Goal: Task Accomplishment & Management: Use online tool/utility

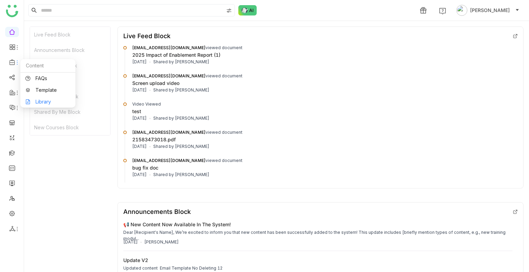
click at [51, 103] on link "Library" at bounding box center [47, 101] width 45 height 5
click at [51, 103] on body "1 Uday Bhanu Live Feed Block Announcements Block Most Shared Block My Stats Blo…" at bounding box center [264, 136] width 529 height 272
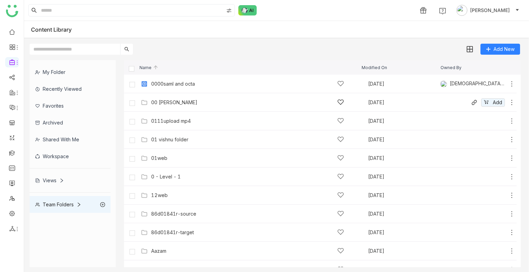
click at [166, 96] on div "00 Arif Folder Oct 1, 2025 Add" at bounding box center [320, 102] width 392 height 19
click at [167, 97] on div "00 Arif Folder Oct 1, 2025 Add" at bounding box center [327, 102] width 376 height 11
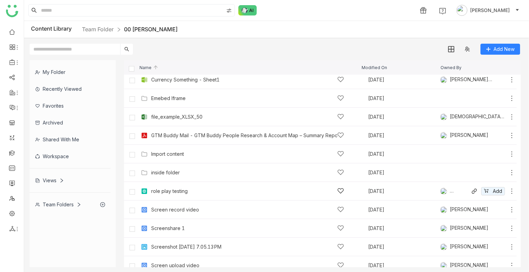
scroll to position [156, 0]
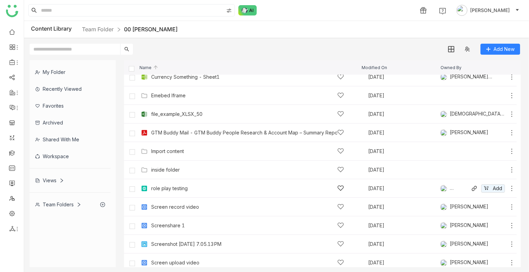
click at [179, 192] on div "role play testing Sep 10, 2025 Jayasree Lekkalapudi Add" at bounding box center [327, 188] width 376 height 11
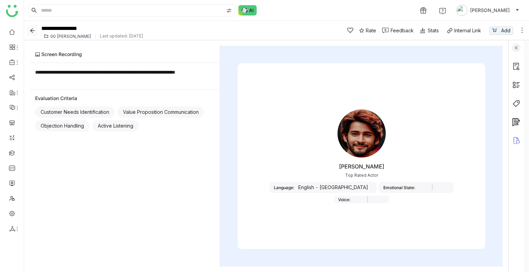
click at [37, 31] on icon "Back" at bounding box center [32, 31] width 10 height 6
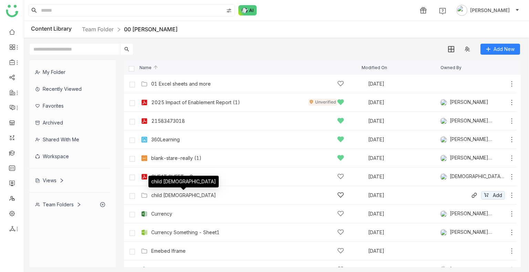
click at [164, 196] on div "child 1" at bounding box center [183, 196] width 65 height 6
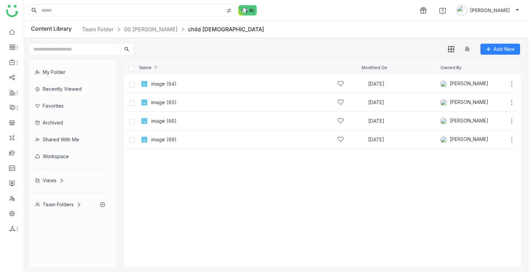
click at [184, 173] on cdk-virtual-scroll-viewport "image (64) Sep 10, 2025 Arif uddin Add image (65) Sep 10, 2025 Arif uddin Add i…" at bounding box center [322, 171] width 397 height 193
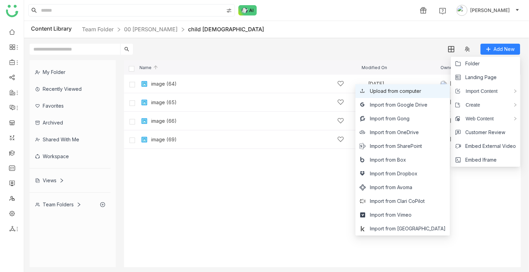
click at [411, 93] on span "Upload from computer" at bounding box center [395, 91] width 51 height 8
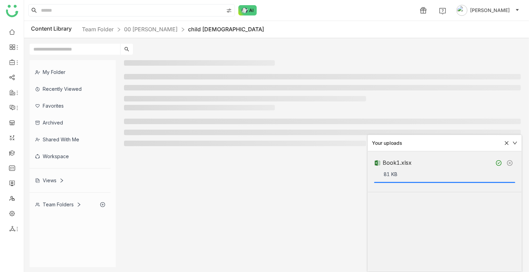
click at [289, 190] on div at bounding box center [322, 163] width 397 height 207
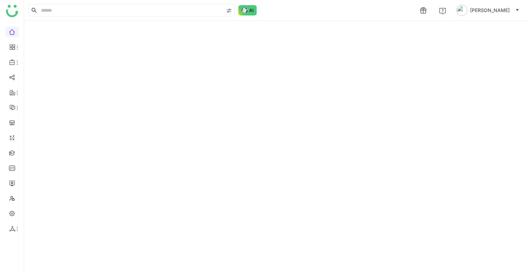
click at [138, 33] on div at bounding box center [276, 146] width 505 height 251
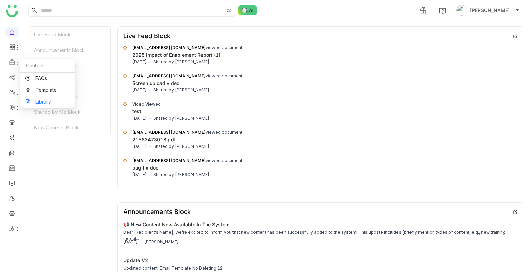
click at [51, 100] on link "Library" at bounding box center [47, 101] width 45 height 5
click at [51, 100] on body "1 Uday Bhanu Live Feed Block Announcements Block Most Shared Block My Stats Blo…" at bounding box center [264, 136] width 529 height 272
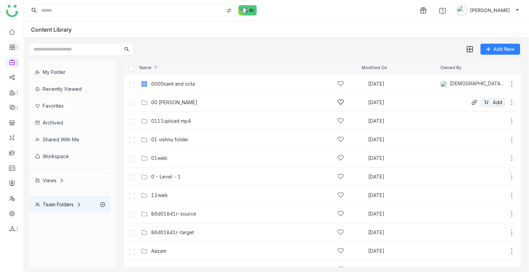
click at [186, 101] on div "00 [PERSON_NAME]" at bounding box center [247, 102] width 193 height 7
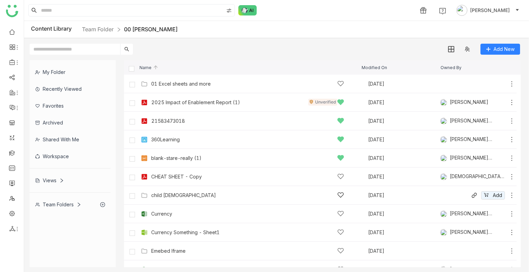
click at [176, 188] on div "child 1 Oct 1, 2025 Add" at bounding box center [320, 195] width 392 height 19
click at [162, 195] on div "child 1" at bounding box center [183, 196] width 65 height 6
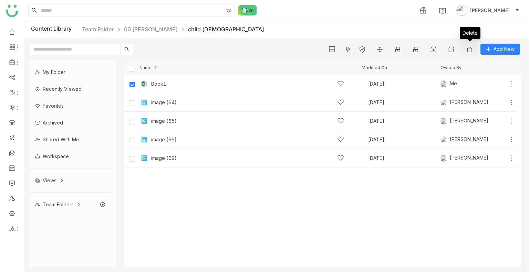
click at [467, 49] on img at bounding box center [469, 49] width 7 height 7
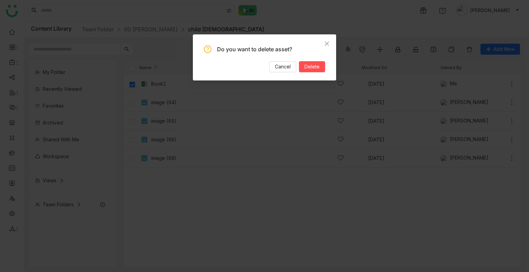
click at [321, 61] on div "Do you want to delete asset? Cancel Delete" at bounding box center [264, 58] width 121 height 27
click at [319, 65] on span "Delete" at bounding box center [311, 67] width 15 height 8
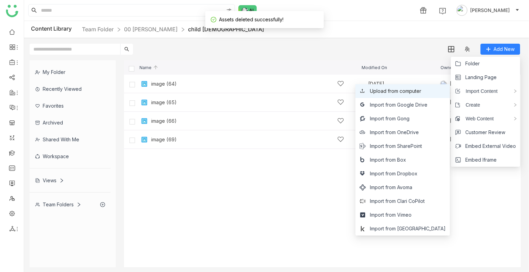
click at [419, 92] on span "Upload from computer" at bounding box center [395, 91] width 51 height 8
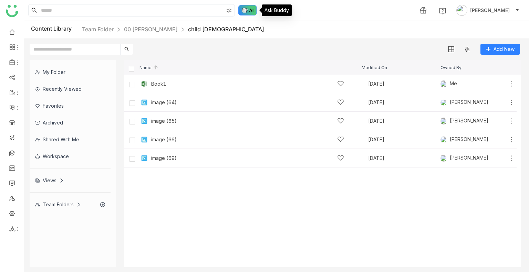
click at [250, 10] on img at bounding box center [247, 10] width 19 height 10
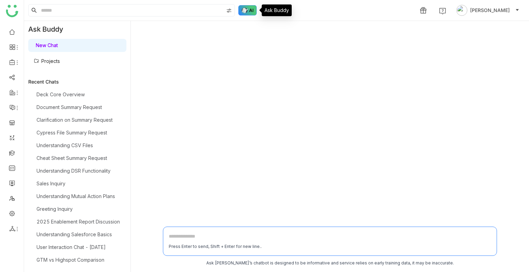
click at [250, 10] on img at bounding box center [247, 10] width 19 height 10
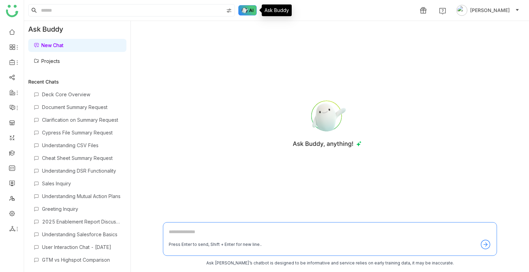
click at [250, 10] on img at bounding box center [247, 10] width 19 height 10
click at [50, 59] on link "Projects" at bounding box center [47, 61] width 26 height 6
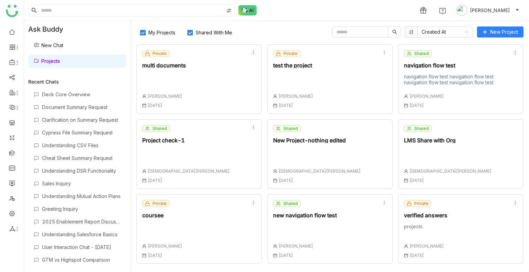
scroll to position [373, 0]
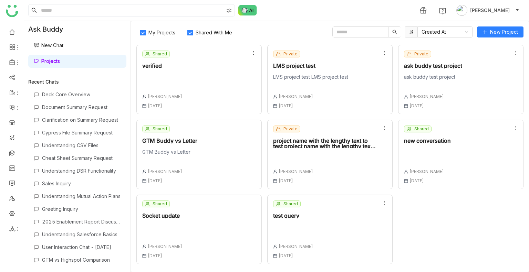
click at [324, 221] on div "Shared test query Uday Bhanu 01 Oct , 2025" at bounding box center [329, 230] width 125 height 70
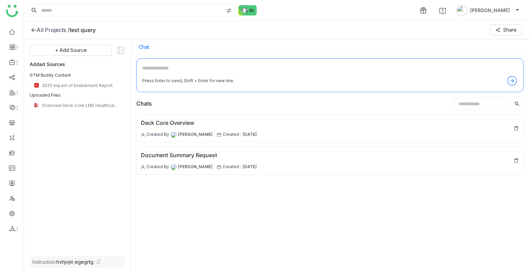
click at [66, 44] on div "+ Add Source Added Sources GTM Buddy Content 2025 Impact of Enablement Report U…" at bounding box center [77, 156] width 107 height 234
click at [72, 56] on div "+ Add Source Added Sources GTM Buddy Content 2025 Impact of Enablement Report U…" at bounding box center [77, 146] width 95 height 203
click at [61, 53] on span "+ Add Source" at bounding box center [71, 50] width 32 height 8
click at [55, 72] on div "GTM Buddy Content" at bounding box center [74, 68] width 63 height 15
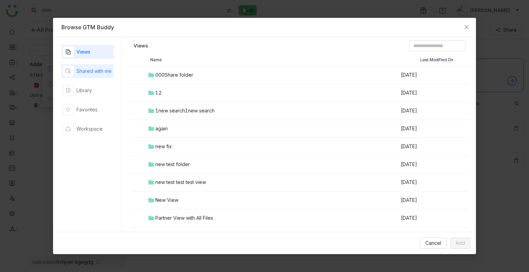
click at [99, 68] on div "Shared with me" at bounding box center [93, 71] width 35 height 8
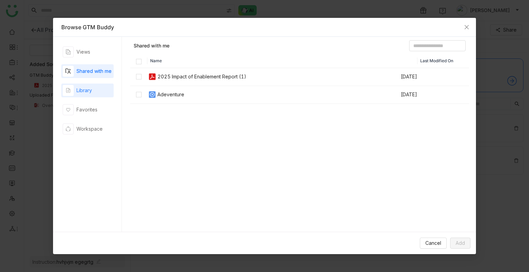
click at [97, 86] on div "Library" at bounding box center [87, 91] width 52 height 14
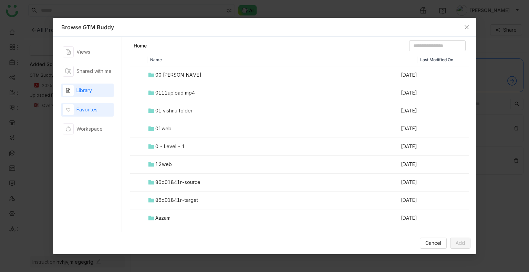
click at [93, 106] on div "Favorites" at bounding box center [86, 110] width 21 height 8
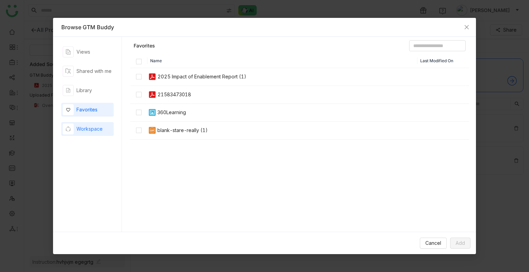
click at [90, 125] on div "Workspace" at bounding box center [89, 129] width 26 height 8
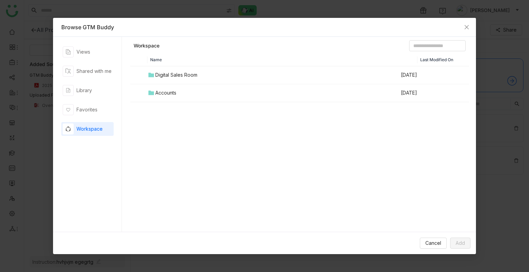
click at [145, 59] on th at bounding box center [138, 60] width 17 height 12
click at [157, 70] on td "Digital Sales Room" at bounding box center [273, 75] width 253 height 18
click at [157, 70] on div at bounding box center [300, 84] width 338 height 34
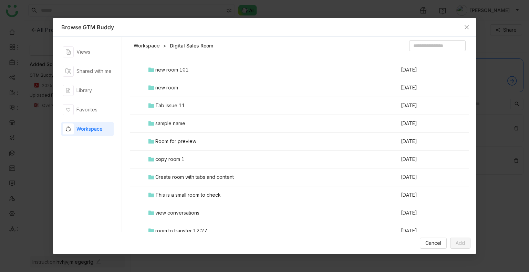
scroll to position [2678, 0]
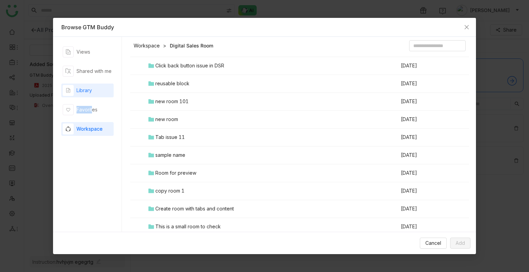
drag, startPoint x: 89, startPoint y: 117, endPoint x: 89, endPoint y: 88, distance: 29.6
click at [89, 88] on div "Views Shared with me Library Favorites Workspace" at bounding box center [87, 134] width 52 height 179
click at [89, 88] on div "Library" at bounding box center [83, 91] width 15 height 8
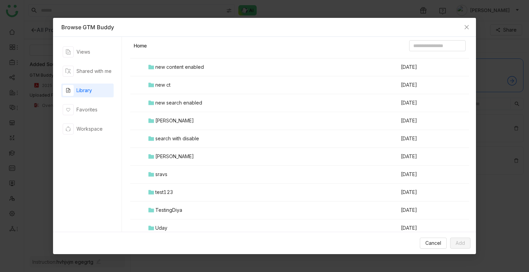
scroll to position [475, 0]
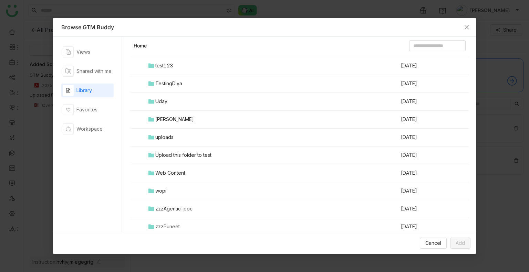
click at [170, 174] on div "Web Content" at bounding box center [170, 173] width 30 height 8
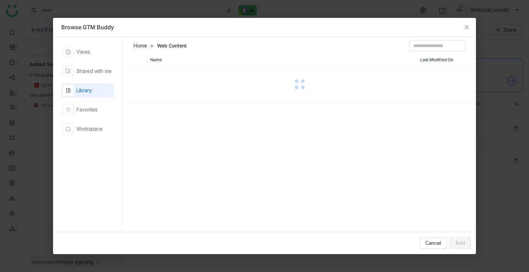
scroll to position [0, 0]
click at [170, 174] on div "Name Last Modified On" at bounding box center [299, 145] width 339 height 182
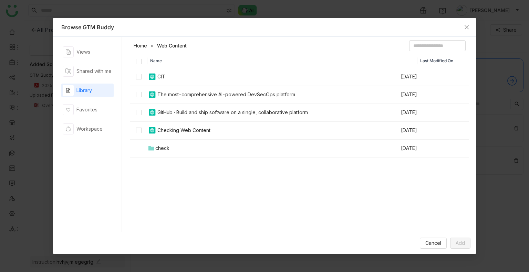
click at [153, 173] on div "Name Last Modified On GIT Aug 16, 2025 The most-comprehensive AI-powered DevSec…" at bounding box center [299, 145] width 339 height 182
click at [96, 96] on div "Library" at bounding box center [87, 91] width 52 height 14
click at [143, 46] on link "Home" at bounding box center [140, 45] width 13 height 7
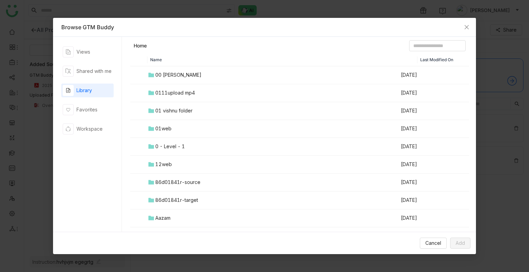
click at [173, 127] on td "01web" at bounding box center [273, 129] width 253 height 18
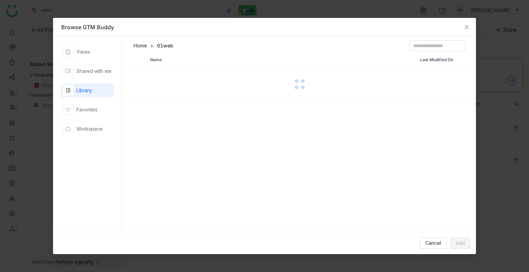
click at [173, 127] on div "Name Last Modified On" at bounding box center [299, 145] width 339 height 182
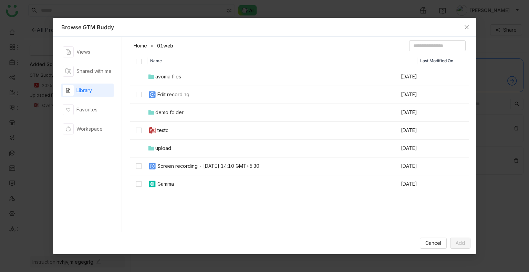
click at [212, 61] on th "Name" at bounding box center [282, 61] width 270 height 14
click at [136, 46] on link "Home" at bounding box center [140, 45] width 13 height 7
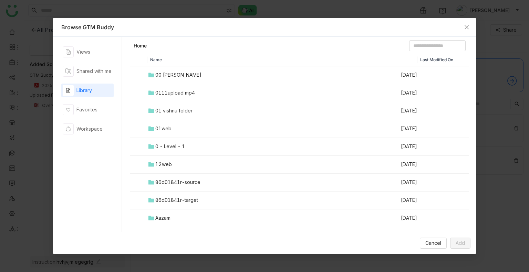
click at [167, 146] on div "0 - Level - 1" at bounding box center [170, 147] width 30 height 8
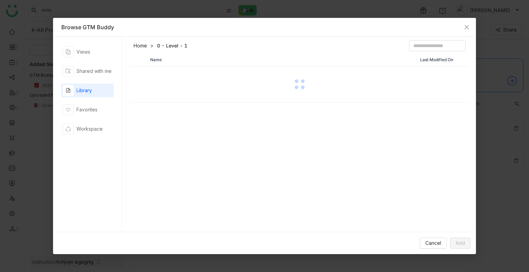
click at [167, 146] on div "Name Last Modified On" at bounding box center [299, 145] width 339 height 182
click at [169, 124] on div "Name Last Modified On 0 - Level - 2 Sep 20, 2025" at bounding box center [299, 145] width 339 height 182
click at [139, 55] on th at bounding box center [138, 60] width 17 height 12
click at [463, 25] on span "Close" at bounding box center [466, 27] width 19 height 19
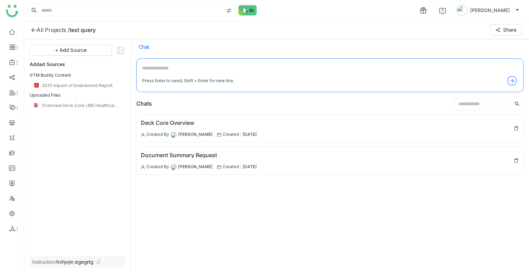
click at [4, 214] on ul at bounding box center [12, 130] width 24 height 217
click at [13, 212] on link at bounding box center [12, 213] width 6 height 6
click at [14, 212] on link at bounding box center [12, 213] width 6 height 6
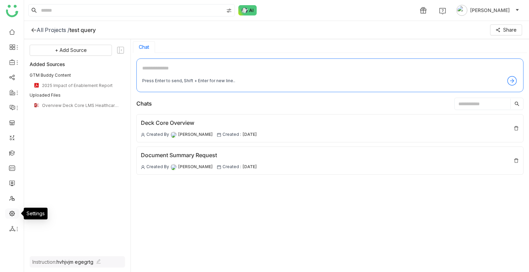
click at [14, 212] on link at bounding box center [12, 213] width 6 height 6
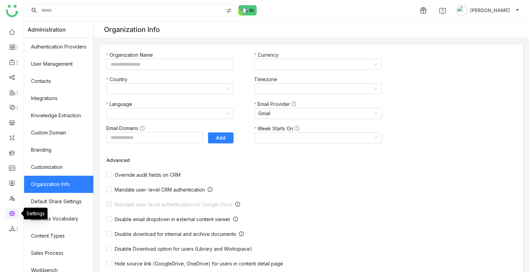
click at [14, 212] on link at bounding box center [12, 213] width 6 height 6
type input "*******"
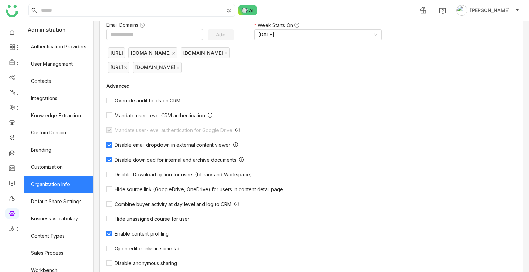
drag, startPoint x: 277, startPoint y: 244, endPoint x: 502, endPoint y: 152, distance: 243.5
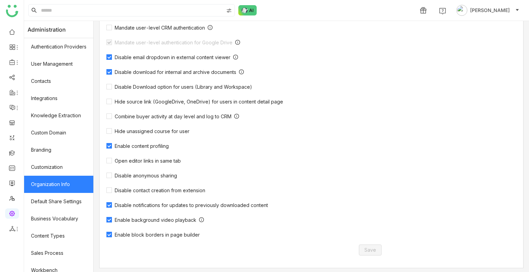
scroll to position [193, 0]
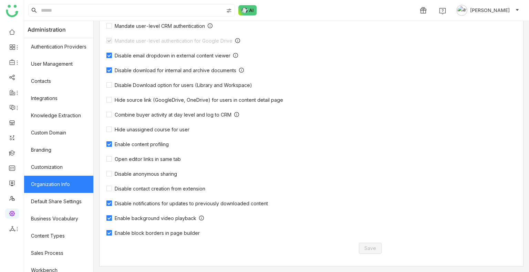
click at [484, 12] on span "[PERSON_NAME]" at bounding box center [490, 11] width 40 height 8
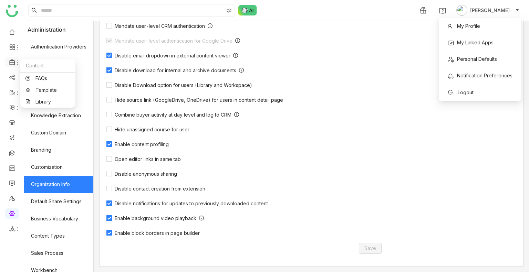
click at [13, 60] on icon at bounding box center [11, 63] width 5 height 6
click at [46, 103] on link "Library" at bounding box center [47, 101] width 45 height 5
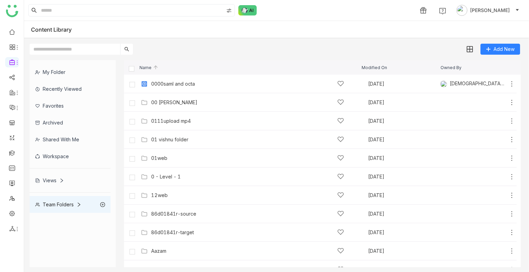
click at [58, 77] on div "My Folder" at bounding box center [70, 72] width 81 height 17
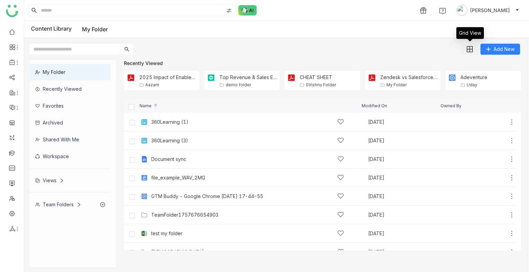
click at [468, 47] on img at bounding box center [469, 49] width 6 height 6
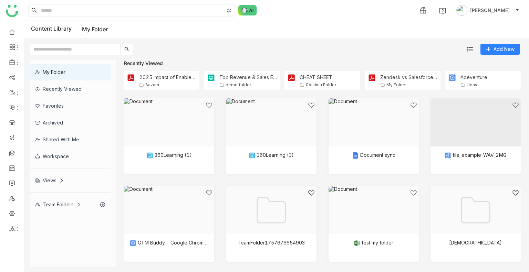
click at [59, 203] on div "Team Folders" at bounding box center [58, 205] width 46 height 6
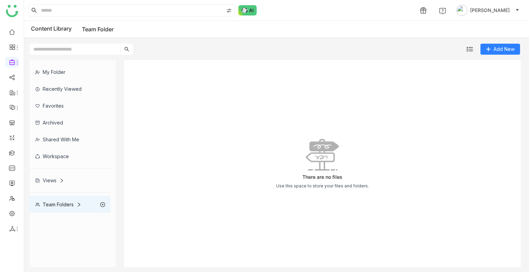
click at [58, 203] on div "Team Folders" at bounding box center [58, 205] width 46 height 6
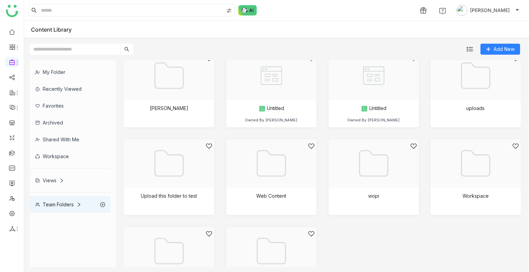
scroll to position [756, 0]
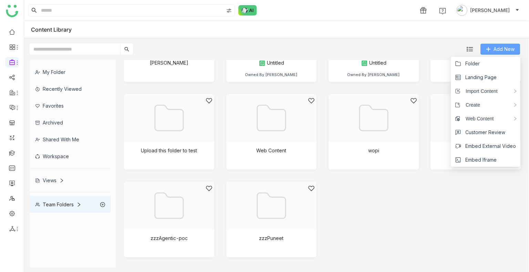
click at [484, 47] on button "Add New" at bounding box center [500, 49] width 40 height 11
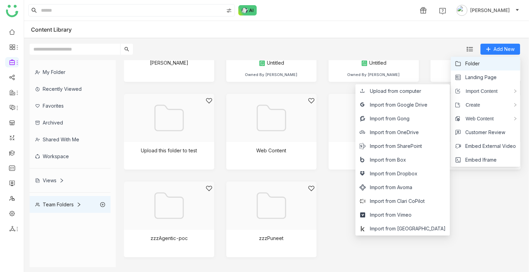
click at [472, 62] on span "Folder" at bounding box center [472, 64] width 14 height 8
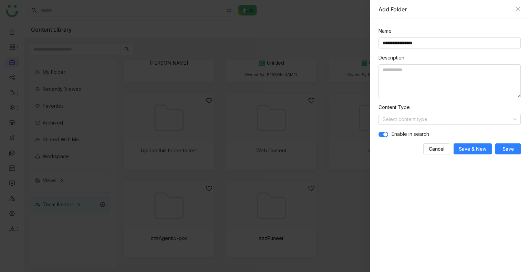
type input "**********"
click at [518, 150] on button "Save" at bounding box center [507, 149] width 25 height 11
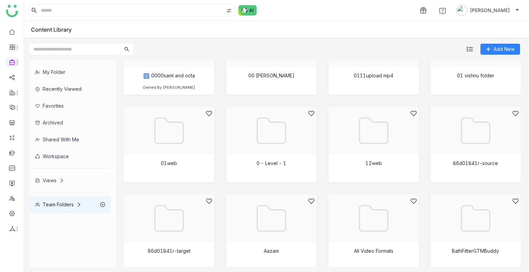
scroll to position [0, 0]
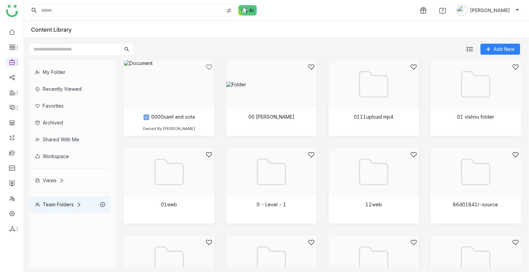
click at [48, 175] on div "Views" at bounding box center [70, 180] width 81 height 17
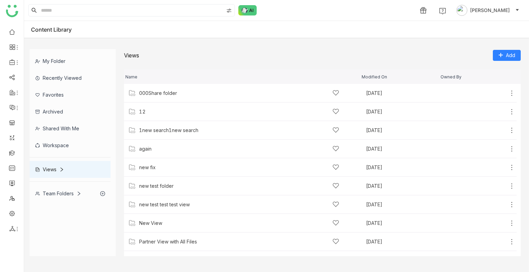
click at [54, 202] on gtmb-library-nav "My Folder Recently Viewed Favorites Archived Shared with me Workspace Views Tea…" at bounding box center [73, 152] width 86 height 207
click at [54, 194] on div "Team Folders" at bounding box center [58, 194] width 46 height 6
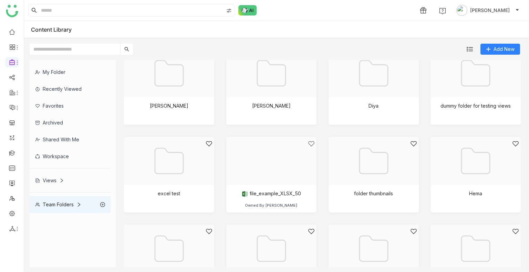
scroll to position [240, 0]
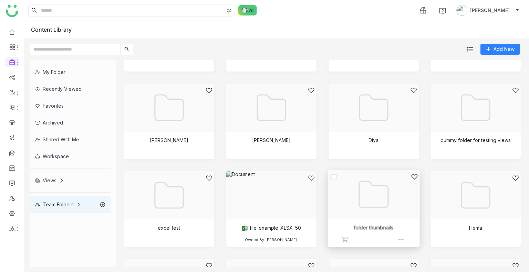
click at [377, 201] on div at bounding box center [371, 203] width 80 height 60
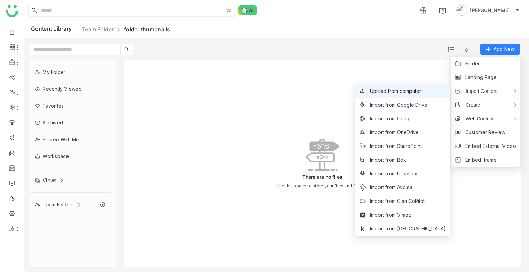
click at [411, 92] on span "Upload from computer" at bounding box center [395, 91] width 51 height 8
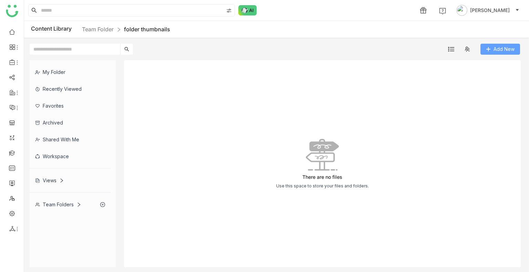
click at [495, 51] on span "Add New" at bounding box center [503, 49] width 21 height 8
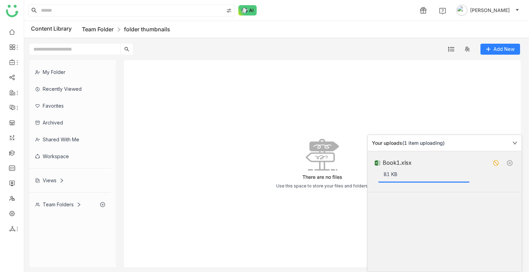
click at [103, 28] on link "Team Folder" at bounding box center [98, 29] width 32 height 7
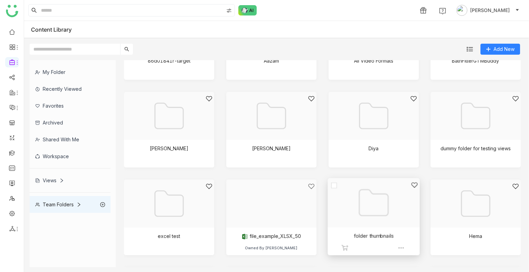
scroll to position [275, 0]
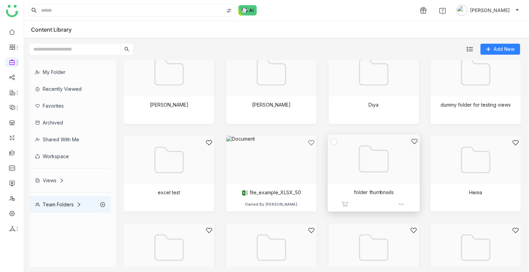
click at [363, 158] on div at bounding box center [371, 168] width 80 height 60
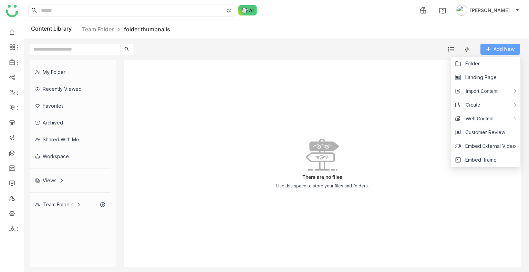
click at [488, 49] on icon at bounding box center [488, 49] width 4 height 0
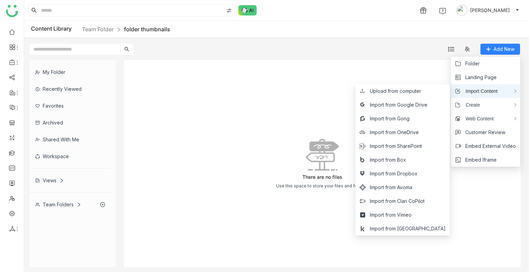
click at [482, 88] on span "Import Content" at bounding box center [478, 91] width 37 height 8
click at [398, 84] on div "Upload from computer Import from Google Drive Import from Gong Import from OneD…" at bounding box center [402, 159] width 94 height 151
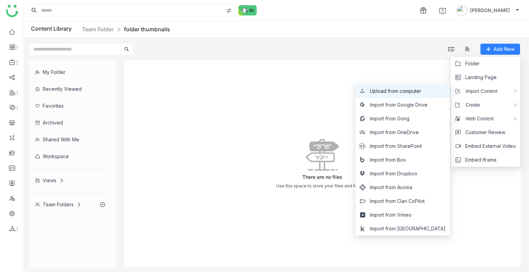
click at [398, 88] on span "Upload from computer" at bounding box center [395, 91] width 51 height 8
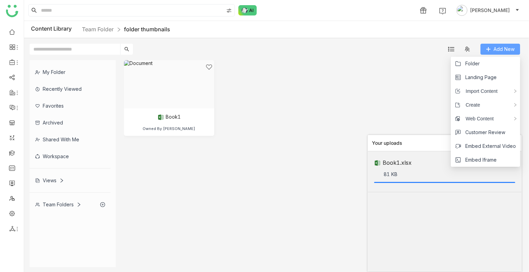
click at [497, 47] on span "Add New" at bounding box center [503, 49] width 21 height 8
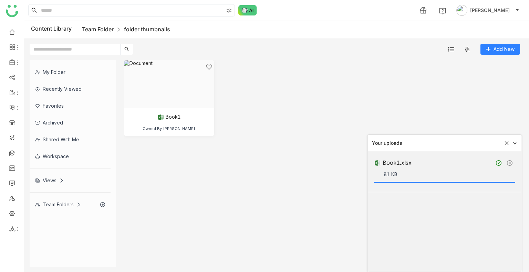
click at [89, 28] on link "Team Folder" at bounding box center [98, 29] width 32 height 7
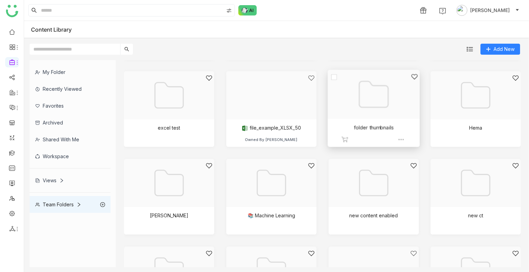
scroll to position [344, 0]
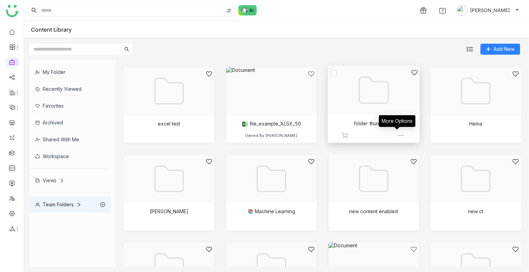
click at [397, 136] on img at bounding box center [400, 135] width 7 height 7
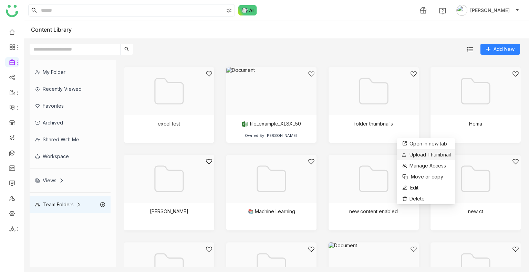
click at [406, 150] on li "Upload Thumbnail" at bounding box center [426, 154] width 58 height 11
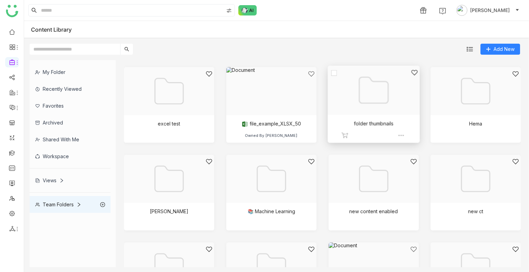
click at [400, 136] on div at bounding box center [401, 135] width 8 height 7
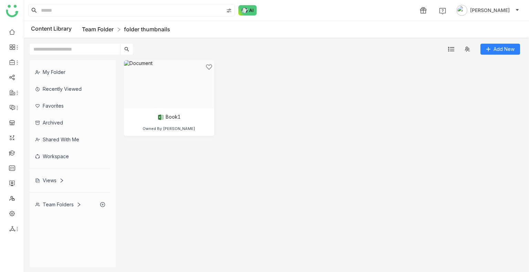
click at [99, 27] on link "Team Folder" at bounding box center [98, 29] width 32 height 7
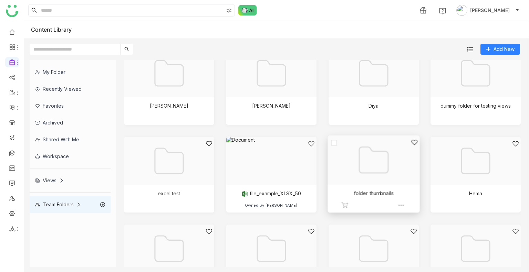
scroll to position [275, 0]
click at [397, 205] on img at bounding box center [400, 204] width 7 height 7
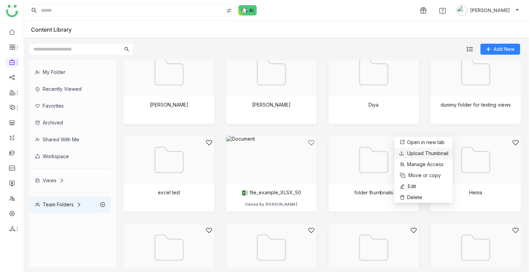
click at [444, 154] on span "Upload Thumbnail" at bounding box center [427, 153] width 41 height 6
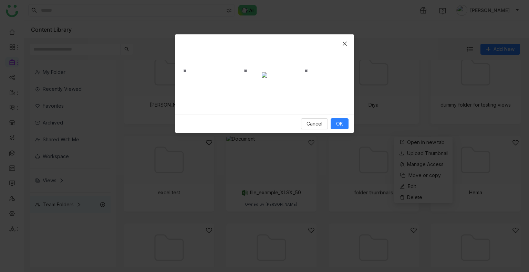
drag, startPoint x: 343, startPoint y: 91, endPoint x: 259, endPoint y: 114, distance: 87.2
click at [305, 78] on div at bounding box center [264, 75] width 159 height 8
drag, startPoint x: 246, startPoint y: 112, endPoint x: 253, endPoint y: 122, distance: 12.9
click at [253, 146] on span "Crop photo" at bounding box center [255, 150] width 133 height 8
drag, startPoint x: 184, startPoint y: 85, endPoint x: 235, endPoint y: 113, distance: 58.5
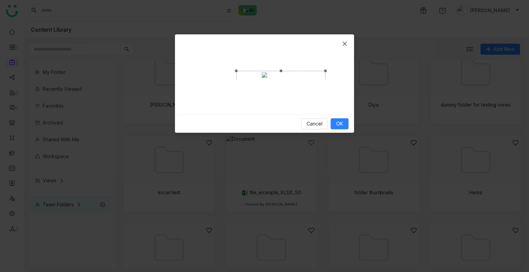
click at [235, 78] on div at bounding box center [264, 75] width 159 height 8
drag, startPoint x: 273, startPoint y: 77, endPoint x: 258, endPoint y: 97, distance: 25.8
click at [258, 97] on div "Crop photo" at bounding box center [265, 117] width 89 height 50
click at [340, 128] on span "OK" at bounding box center [339, 124] width 7 height 8
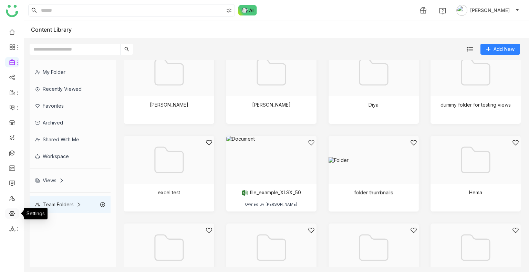
click at [15, 210] on link at bounding box center [12, 213] width 6 height 6
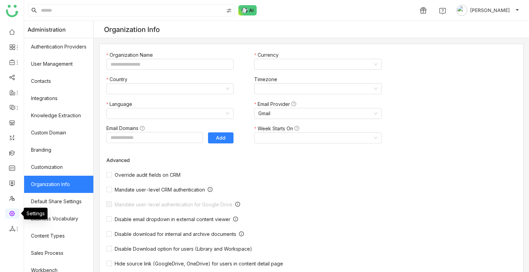
click at [15, 210] on link at bounding box center [12, 213] width 6 height 6
type input "*******"
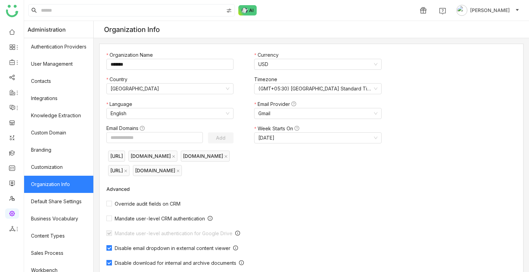
scroll to position [93, 0]
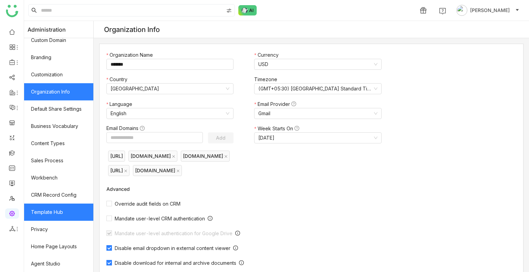
click at [59, 211] on link "Template Hub" at bounding box center [58, 212] width 69 height 17
click at [60, 211] on link "Template Hub" at bounding box center [58, 212] width 69 height 17
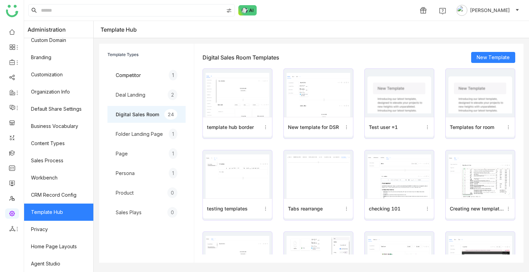
click at [250, 105] on img at bounding box center [237, 95] width 64 height 44
click at [250, 104] on img at bounding box center [237, 95] width 64 height 44
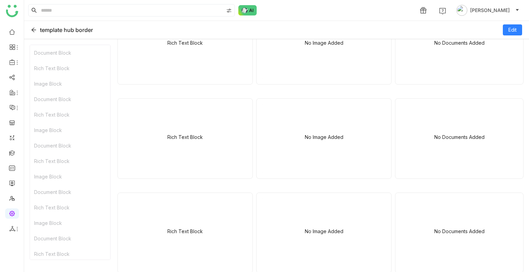
scroll to position [447, 0]
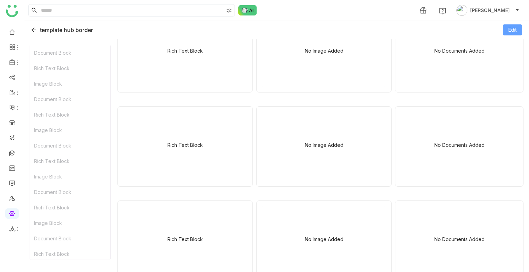
click at [519, 29] on button "Edit" at bounding box center [512, 29] width 19 height 11
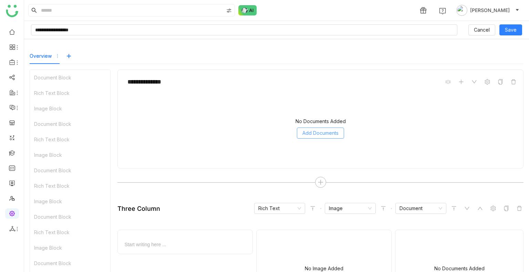
click at [321, 131] on span "Add Documents" at bounding box center [320, 133] width 36 height 8
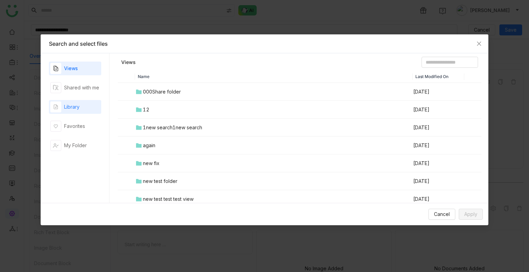
click at [74, 102] on div "Library" at bounding box center [64, 107] width 29 height 11
click at [421, 61] on input at bounding box center [449, 62] width 56 height 11
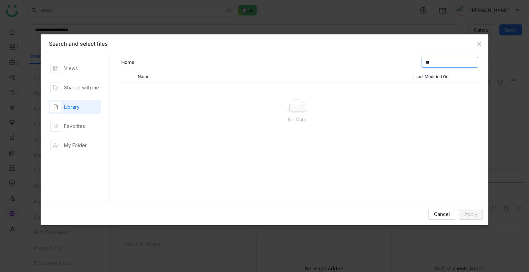
type input "*"
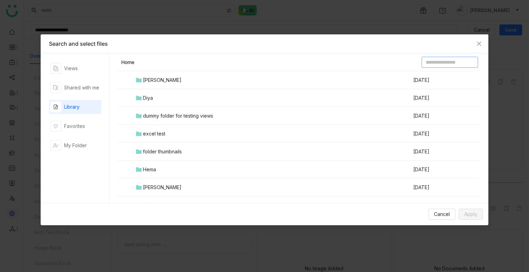
scroll to position [241, 0]
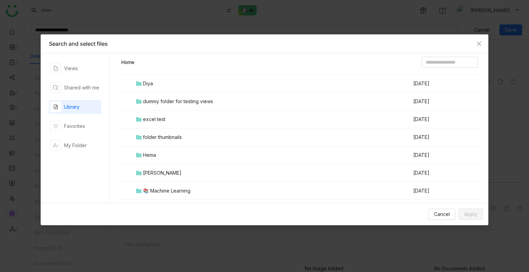
click at [146, 134] on div "folder thumbnails" at bounding box center [162, 138] width 39 height 8
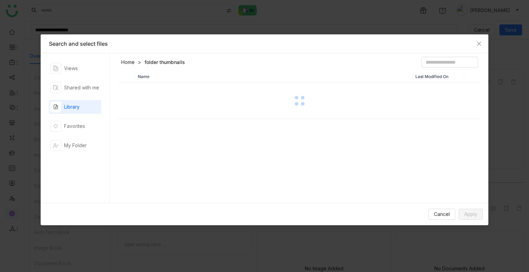
scroll to position [0, 0]
click at [475, 215] on span "Apply" at bounding box center [470, 215] width 13 height 8
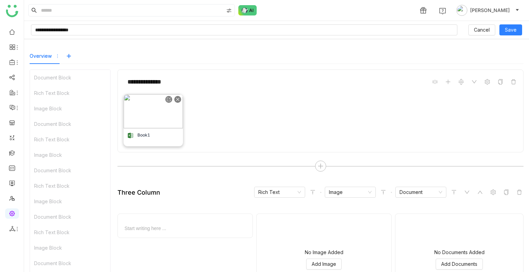
click at [180, 99] on icon at bounding box center [178, 99] width 4 height 4
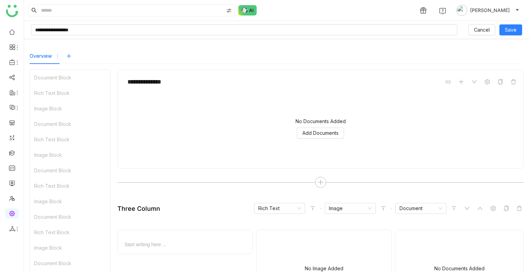
click at [65, 56] on icon at bounding box center [69, 56] width 10 height 6
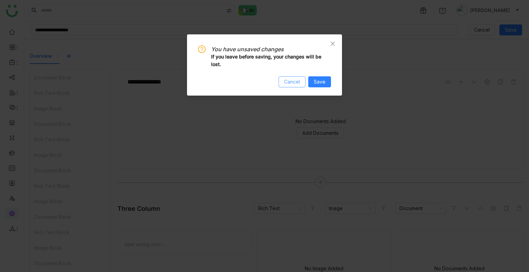
click at [289, 83] on span "Cancel" at bounding box center [292, 82] width 16 height 8
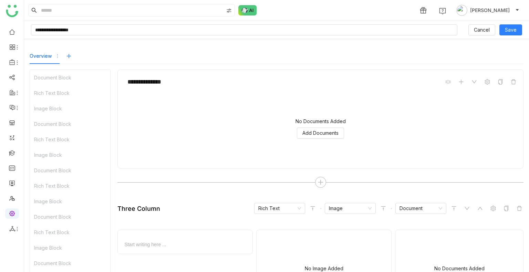
click at [68, 55] on icon at bounding box center [68, 56] width 0 height 4
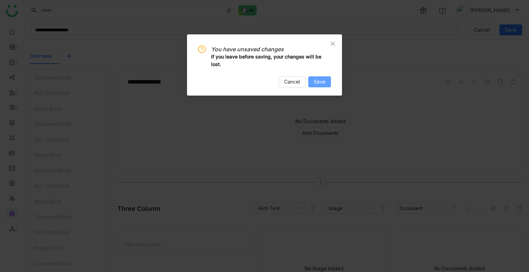
click at [316, 82] on span "Save" at bounding box center [320, 82] width 12 height 8
click at [316, 81] on span "Save" at bounding box center [320, 82] width 12 height 8
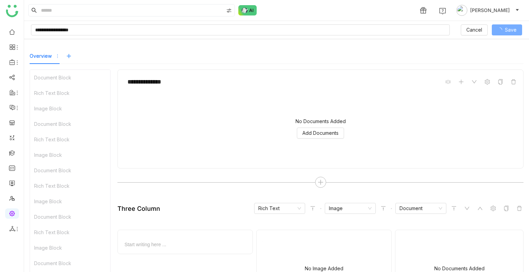
click at [65, 56] on icon at bounding box center [69, 56] width 10 height 6
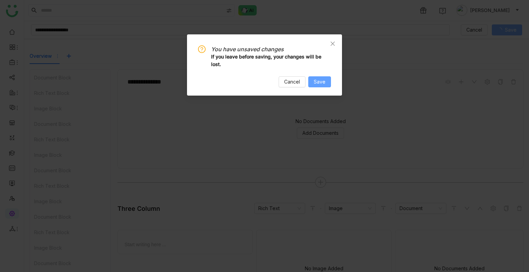
click at [314, 78] on button "Save" at bounding box center [319, 81] width 23 height 11
click at [314, 79] on button "Save" at bounding box center [319, 81] width 23 height 11
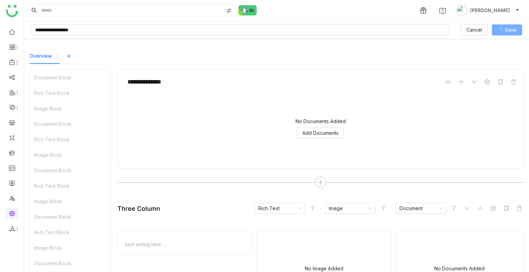
click at [68, 56] on icon at bounding box center [69, 56] width 4 height 0
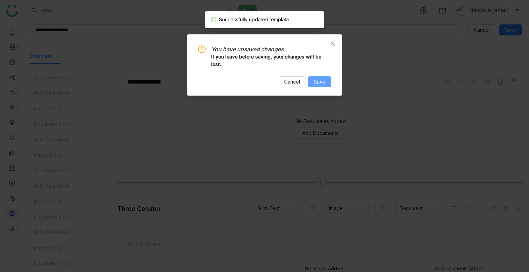
click at [322, 85] on span "Save" at bounding box center [320, 82] width 12 height 8
click at [292, 81] on span "Cancel" at bounding box center [292, 82] width 16 height 8
click at [330, 45] on icon "Close" at bounding box center [333, 44] width 6 height 6
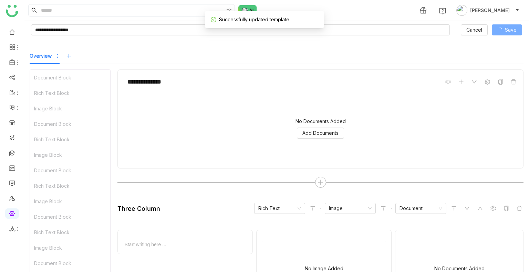
click at [67, 55] on icon at bounding box center [69, 56] width 6 height 6
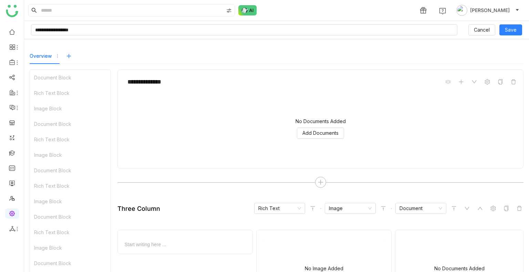
click at [66, 55] on icon at bounding box center [69, 56] width 6 height 6
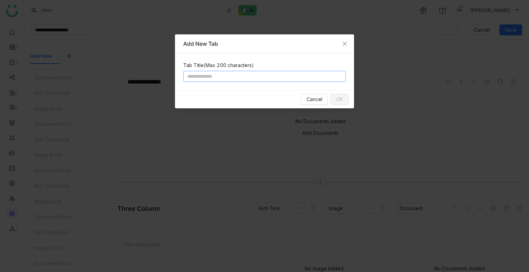
click at [257, 71] on input at bounding box center [264, 76] width 162 height 11
type input "***"
click at [340, 99] on span "OK" at bounding box center [339, 100] width 7 height 8
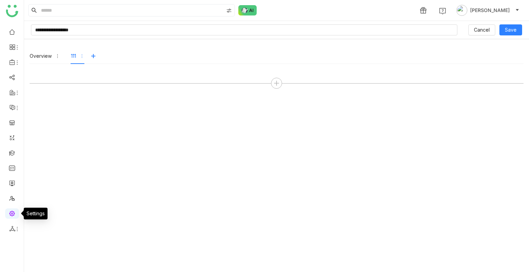
click at [12, 213] on link at bounding box center [12, 213] width 6 height 6
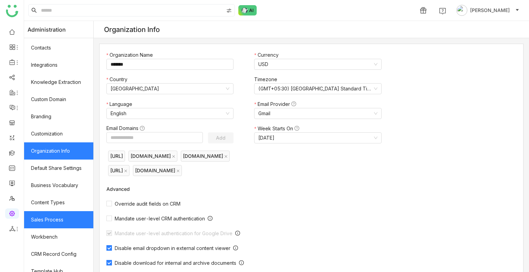
scroll to position [93, 0]
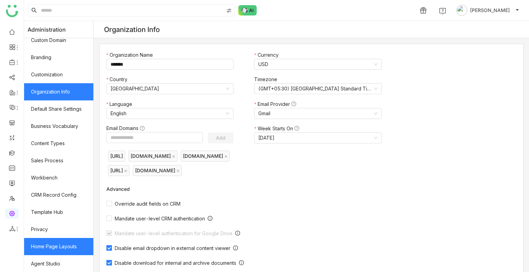
click at [55, 242] on link "Home Page Layouts" at bounding box center [58, 246] width 69 height 17
click at [39, 246] on link "Home Page Layouts" at bounding box center [58, 246] width 69 height 17
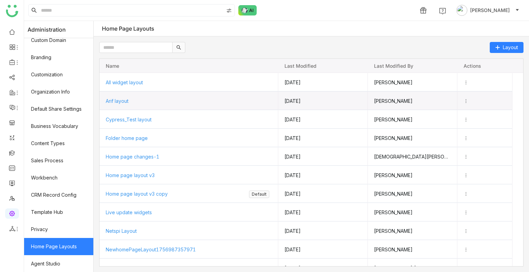
click at [119, 100] on span "Arif layout" at bounding box center [117, 101] width 23 height 6
click at [119, 100] on span "Arif layout" at bounding box center [116, 101] width 23 height 6
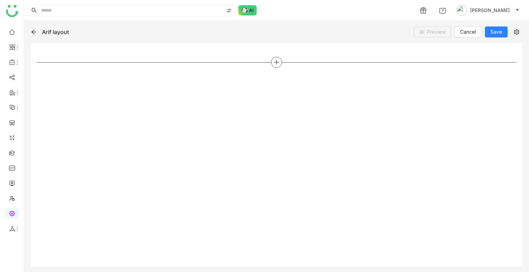
click at [278, 57] on div at bounding box center [276, 62] width 11 height 11
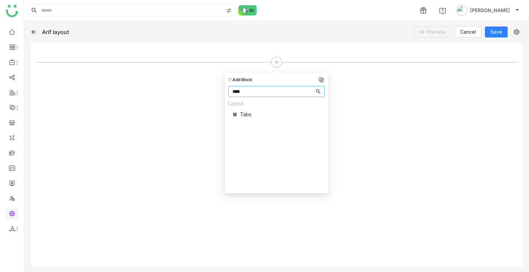
type input "****"
click at [253, 117] on div "Layout Tabs" at bounding box center [276, 111] width 96 height 22
click at [252, 111] on div "Layout Tabs" at bounding box center [276, 111] width 96 height 22
click at [240, 115] on span "Tabs" at bounding box center [245, 114] width 11 height 7
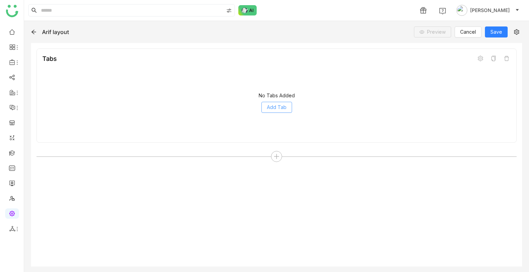
click at [286, 109] on button "Add Tab" at bounding box center [276, 107] width 31 height 11
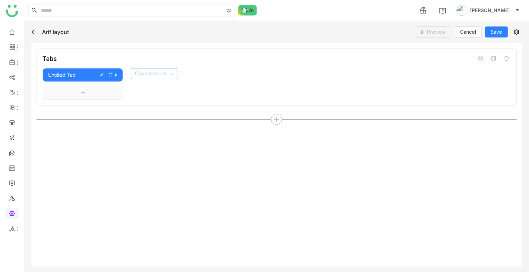
click at [151, 71] on input at bounding box center [151, 73] width 33 height 10
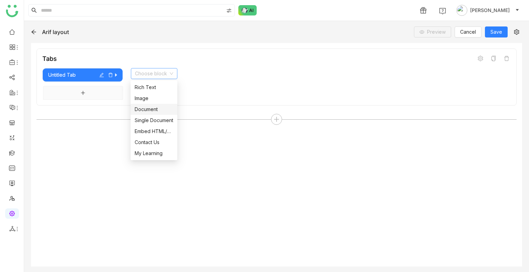
click at [149, 113] on nz-option-item "Document" at bounding box center [153, 109] width 47 height 11
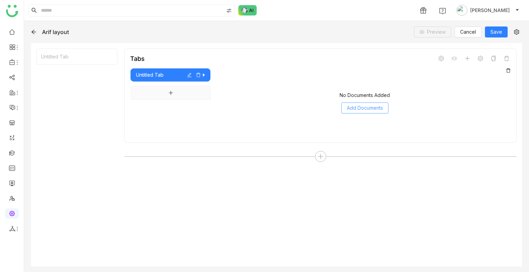
click at [355, 108] on span "Add Documents" at bounding box center [365, 108] width 36 height 8
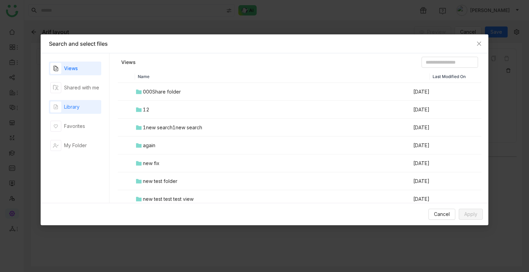
drag, startPoint x: 72, startPoint y: 99, endPoint x: 74, endPoint y: 110, distance: 10.9
click at [72, 106] on div "Views Shared with me Library Favorites My Folder" at bounding box center [75, 128] width 52 height 133
click at [74, 110] on div "Library" at bounding box center [71, 107] width 15 height 8
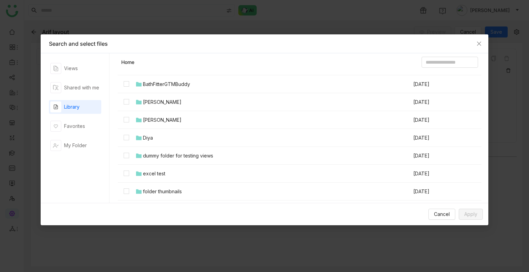
scroll to position [241, 0]
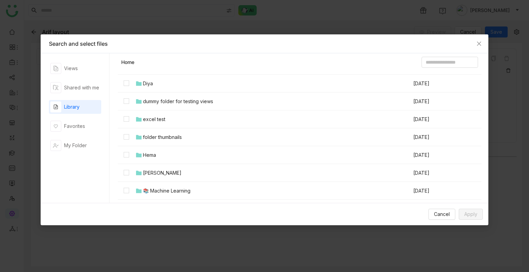
click at [157, 137] on div "folder thumbnails" at bounding box center [162, 138] width 39 height 8
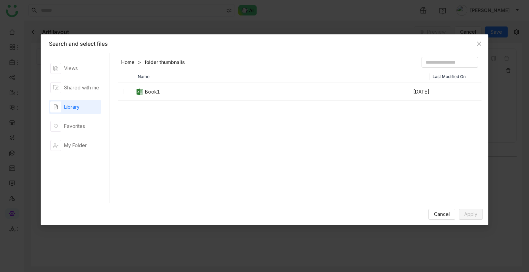
click at [130, 63] on link "Home" at bounding box center [127, 62] width 13 height 7
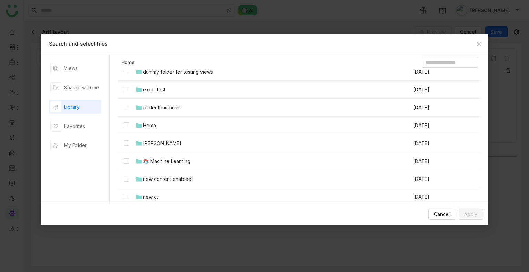
scroll to position [275, 0]
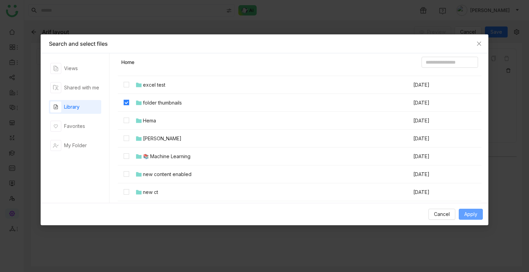
click at [463, 215] on button "Apply" at bounding box center [470, 214] width 24 height 11
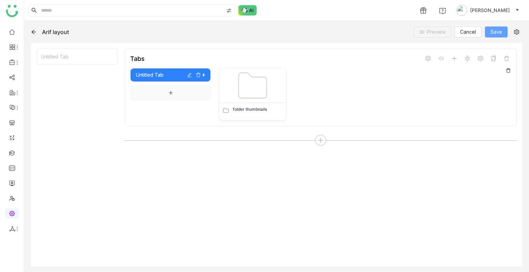
click at [495, 31] on span "Save" at bounding box center [496, 32] width 12 height 8
click at [12, 183] on link at bounding box center [12, 183] width 6 height 6
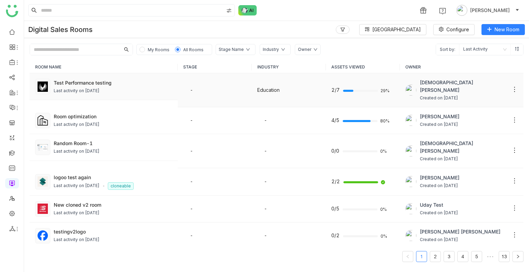
click at [158, 88] on div "Last activity on Sep 30, 2025" at bounding box center [113, 91] width 118 height 7
click at [156, 86] on div "Test Performance testing Last activity on Sep 30, 2025" at bounding box center [113, 86] width 118 height 15
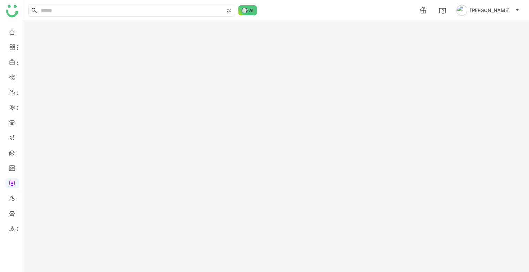
click at [82, 83] on gtmb-room-detail at bounding box center [276, 146] width 505 height 251
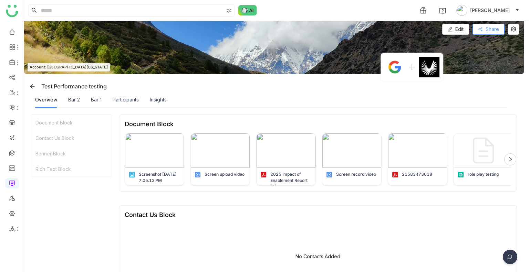
click at [487, 27] on span "Share" at bounding box center [491, 29] width 13 height 8
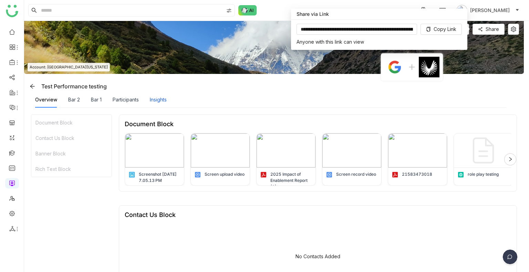
click at [160, 99] on div "Insights" at bounding box center [158, 100] width 17 height 8
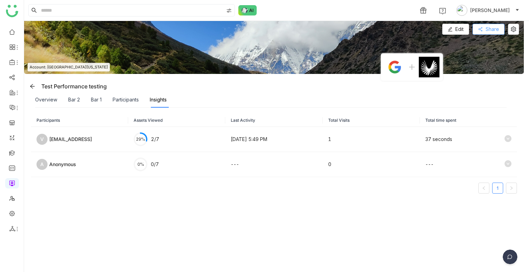
click at [486, 31] on span "Share" at bounding box center [491, 29] width 13 height 8
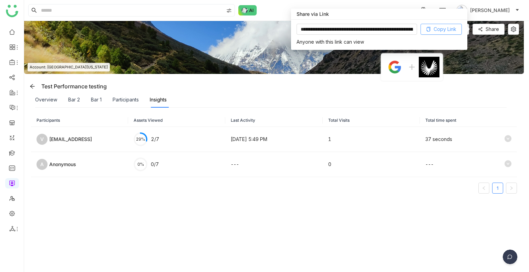
click at [445, 30] on span "Copy Link" at bounding box center [444, 29] width 23 height 8
click at [442, 29] on span "Copy Link" at bounding box center [444, 29] width 23 height 8
click at [14, 155] on link at bounding box center [12, 153] width 6 height 6
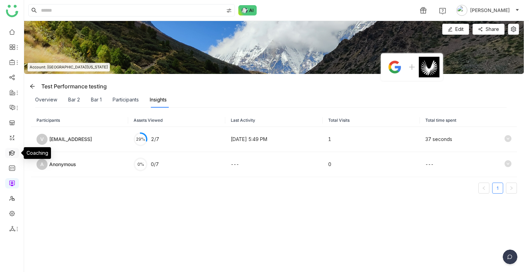
click at [14, 154] on link at bounding box center [12, 153] width 6 height 6
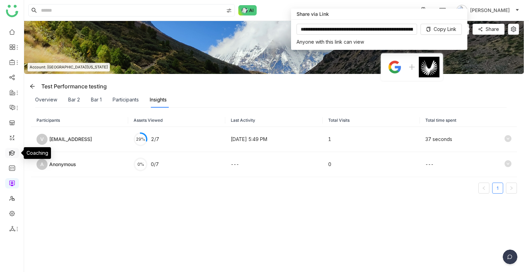
click at [14, 154] on link at bounding box center [12, 153] width 6 height 6
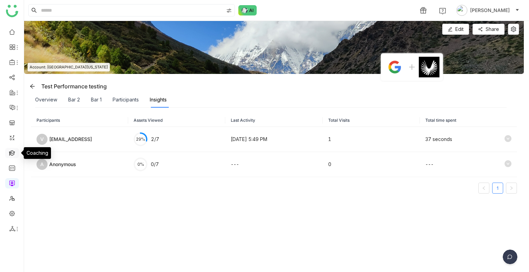
click at [14, 154] on link at bounding box center [12, 153] width 6 height 6
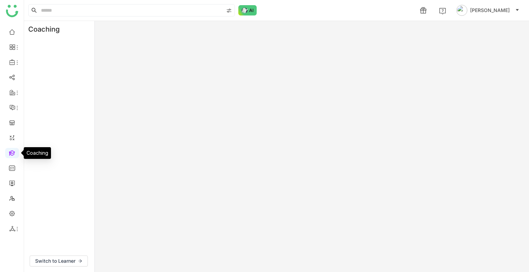
click at [14, 154] on link at bounding box center [12, 153] width 6 height 6
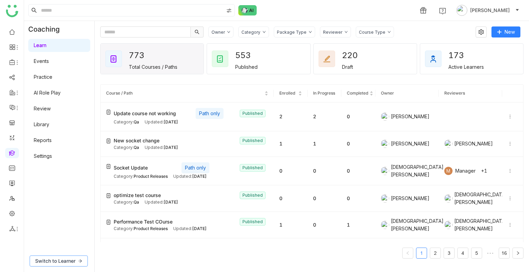
drag, startPoint x: 48, startPoint y: 257, endPoint x: 58, endPoint y: 250, distance: 11.8
click at [48, 257] on button "Switch to Learner" at bounding box center [59, 261] width 58 height 11
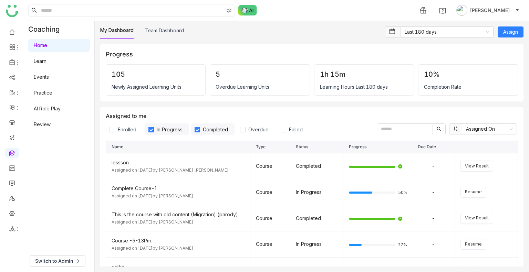
click at [46, 58] on link "Learn" at bounding box center [40, 61] width 13 height 6
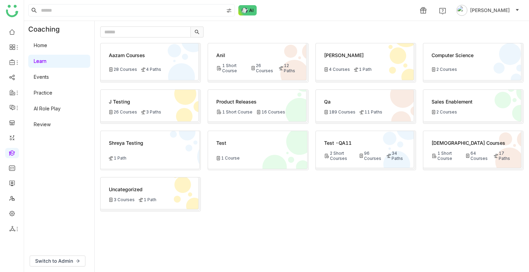
click at [260, 62] on div "Anil 1 Short Course 26 Courses 12 Paths" at bounding box center [257, 61] width 98 height 37
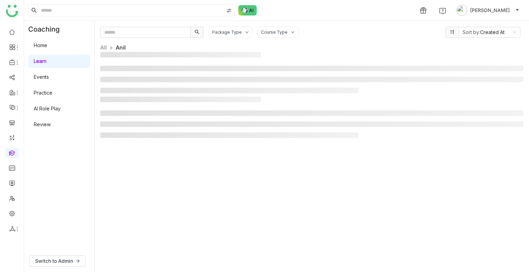
click at [260, 62] on div at bounding box center [311, 74] width 423 height 45
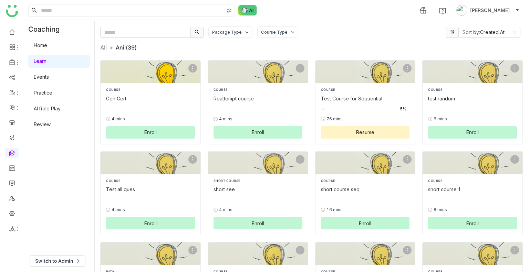
click at [130, 130] on button "Enroll" at bounding box center [150, 132] width 89 height 12
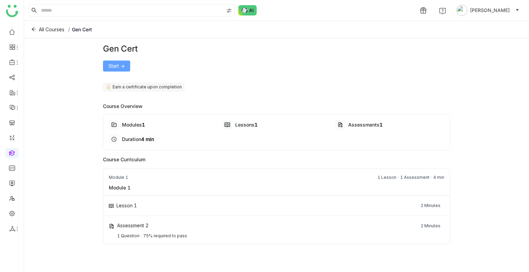
click at [125, 67] on button "Start ->" at bounding box center [116, 66] width 27 height 11
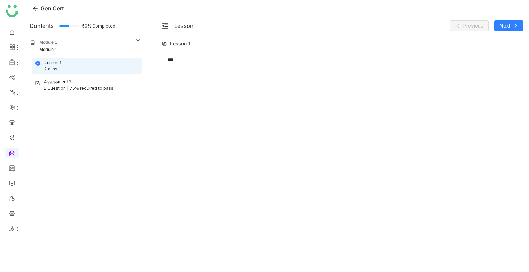
click at [113, 86] on div "1 Question | 75% required to pass" at bounding box center [87, 88] width 104 height 7
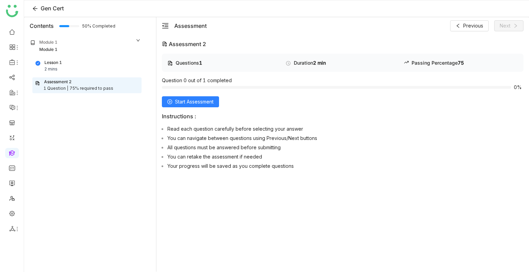
click at [206, 108] on div "Questions 1 Duration 2 min Passing Percentage 75 Question 0 out of 1 completed …" at bounding box center [342, 113] width 361 height 119
click at [203, 104] on span "Start Assessment" at bounding box center [194, 102] width 39 height 8
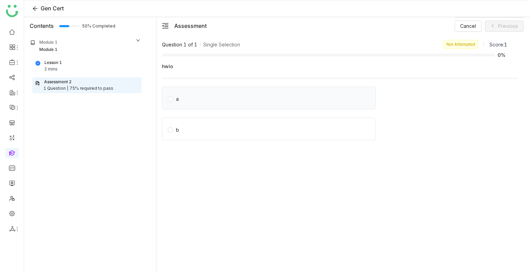
click at [204, 93] on label "a" at bounding box center [270, 98] width 205 height 10
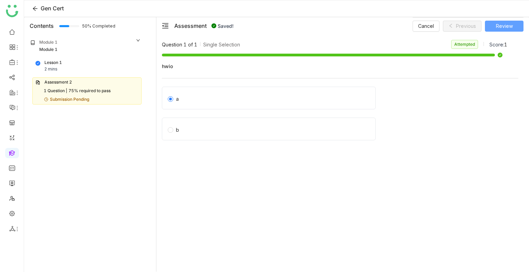
click at [507, 26] on span "Review" at bounding box center [504, 26] width 17 height 8
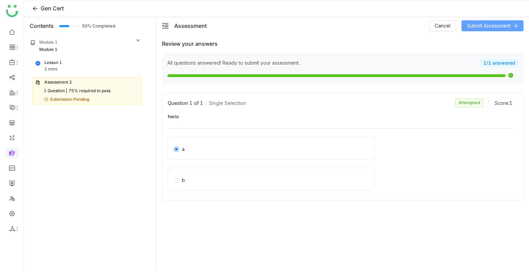
click at [489, 28] on span "Submit Assessment" at bounding box center [488, 26] width 43 height 8
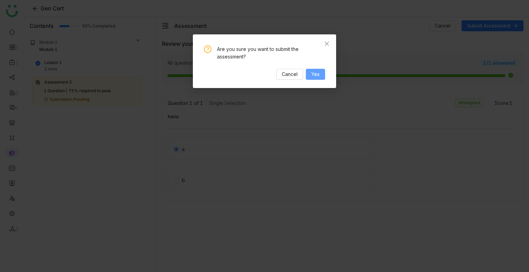
click at [310, 78] on button "Yes" at bounding box center [315, 74] width 19 height 11
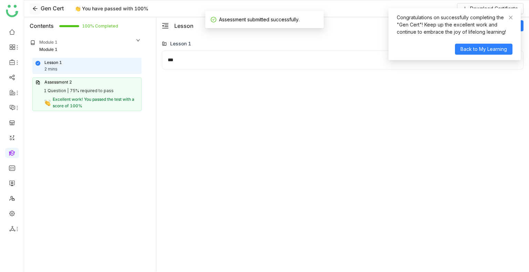
click at [35, 9] on icon at bounding box center [35, 9] width 6 height 6
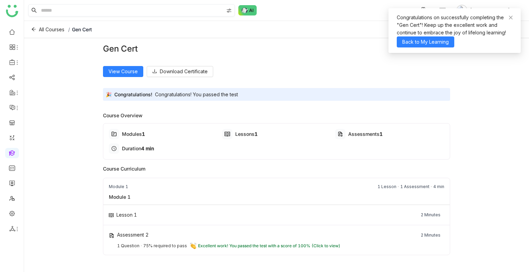
click at [110, 13] on input at bounding box center [132, 10] width 184 height 12
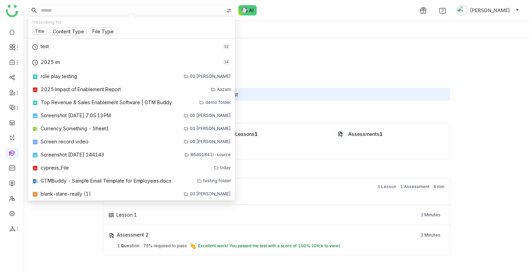
click at [342, 24] on div "All Courses / Gen Cert" at bounding box center [276, 29] width 505 height 17
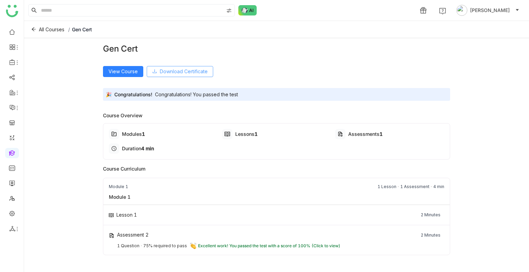
click at [155, 73] on icon at bounding box center [154, 71] width 5 height 5
click at [128, 73] on span "View Course" at bounding box center [122, 72] width 29 height 8
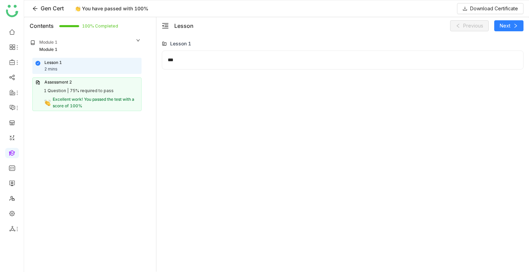
click at [48, 8] on span "Gen Cert" at bounding box center [52, 8] width 23 height 7
click at [34, 8] on icon at bounding box center [35, 9] width 6 height 6
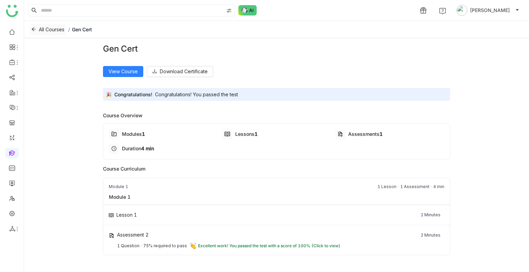
click at [43, 24] on button "All Courses" at bounding box center [48, 29] width 36 height 11
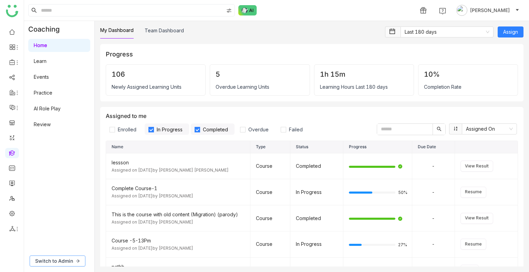
click at [47, 263] on span "Switch to Admin" at bounding box center [54, 261] width 38 height 8
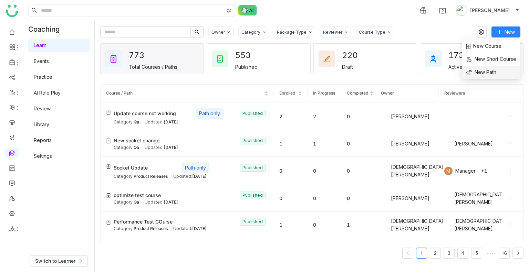
click at [499, 70] on li "New Path" at bounding box center [491, 72] width 58 height 13
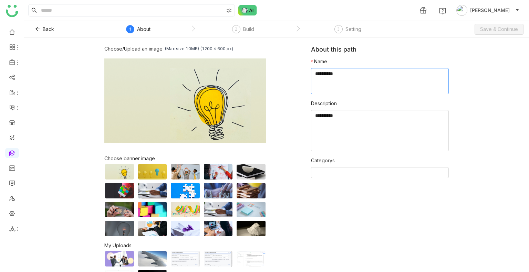
click at [334, 86] on textarea at bounding box center [380, 81] width 138 height 26
type textarea "**********"
click at [500, 28] on span "Save & Continue" at bounding box center [499, 29] width 38 height 8
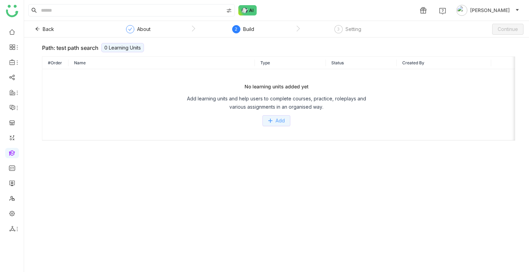
click at [278, 120] on span "Add" at bounding box center [279, 121] width 9 height 8
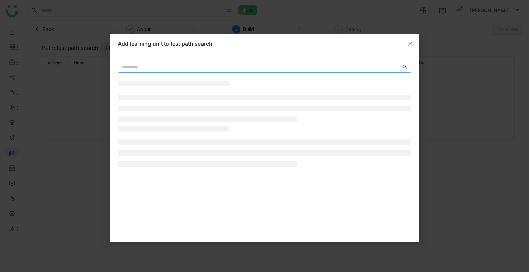
click at [264, 67] on input "text" at bounding box center [261, 67] width 279 height 8
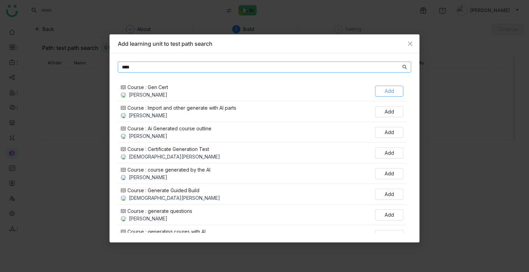
type input "***"
click at [381, 90] on button "Add" at bounding box center [389, 91] width 28 height 11
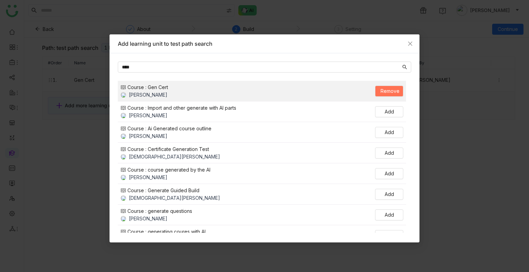
click at [473, 107] on nz-modal-container "Add learning unit to test path search *** Course : Gen Cert Uday Pulasetti Remo…" at bounding box center [264, 136] width 529 height 272
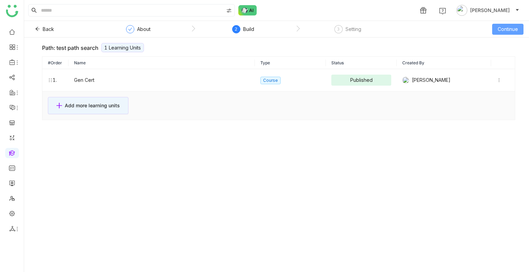
click at [521, 30] on button "Continue" at bounding box center [507, 29] width 31 height 11
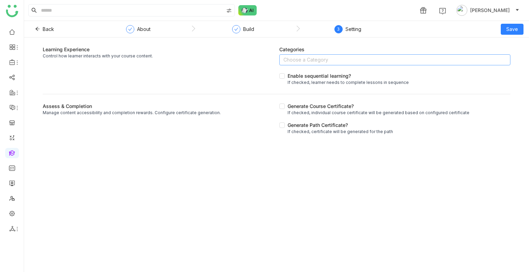
click at [354, 59] on nz-select-top-control "Choose a Category" at bounding box center [394, 59] width 231 height 11
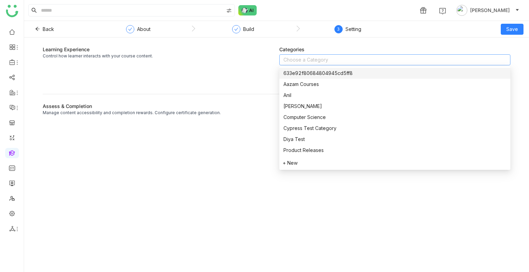
drag, startPoint x: 182, startPoint y: 171, endPoint x: 180, endPoint y: 166, distance: 5.6
click at [182, 170] on gtmb-setting-path "Learning Experience Control how learner interacts with your course content. Cat…" at bounding box center [276, 155] width 505 height 235
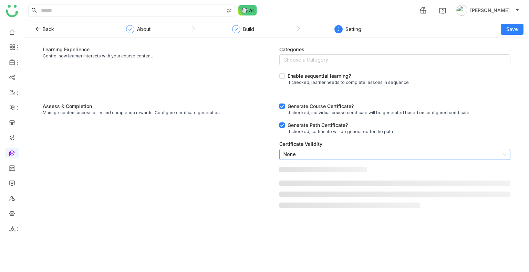
click at [346, 151] on nz-select-item "None" at bounding box center [394, 154] width 223 height 10
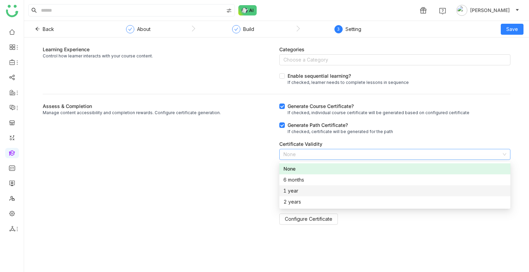
drag, startPoint x: 251, startPoint y: 190, endPoint x: 286, endPoint y: 187, distance: 35.2
click at [251, 190] on div "Assess & Completion Manage content accessibility and completion rewards. Config…" at bounding box center [158, 164] width 231 height 122
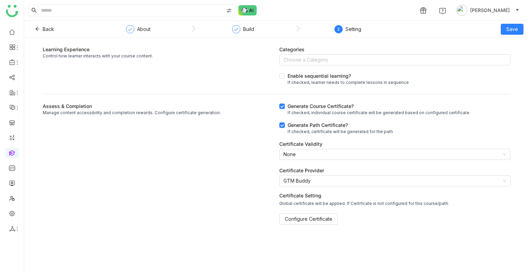
click at [321, 52] on div "Categories" at bounding box center [394, 49] width 231 height 7
click at [319, 57] on nz-select-top-control "Choose a Category" at bounding box center [394, 59] width 231 height 11
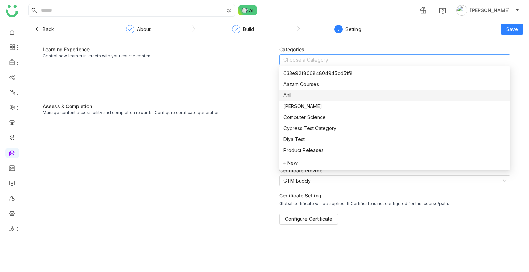
click at [296, 95] on div "Anil" at bounding box center [394, 96] width 223 height 8
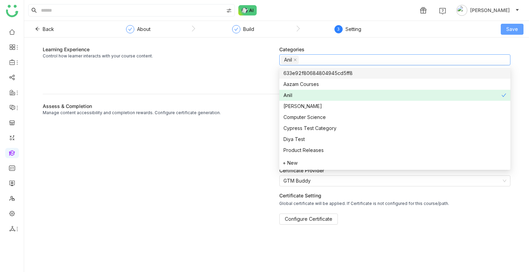
click at [518, 32] on button "Save" at bounding box center [511, 29] width 23 height 11
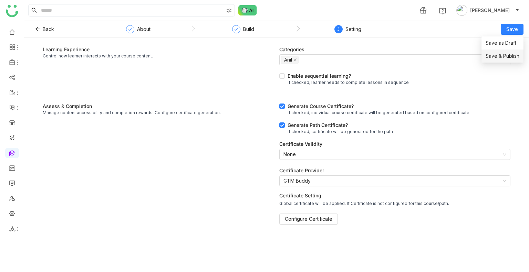
click at [503, 53] on span "Save & Publish" at bounding box center [502, 56] width 34 height 8
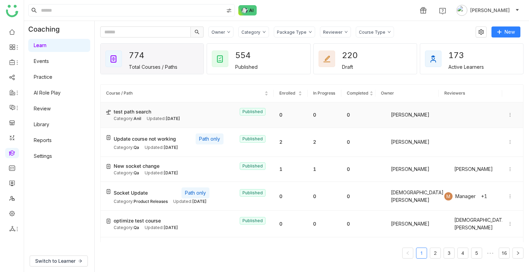
click at [507, 115] on icon at bounding box center [509, 115] width 5 height 5
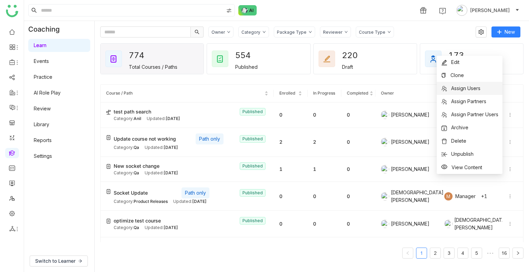
click at [469, 91] on span "Assign Users" at bounding box center [461, 89] width 40 height 8
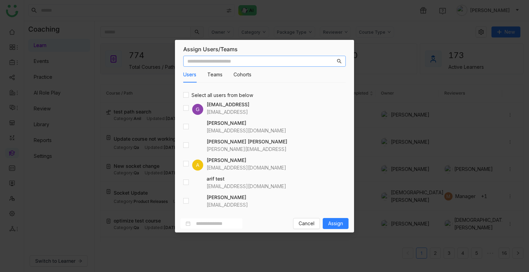
click at [226, 62] on input "text" at bounding box center [261, 61] width 148 height 8
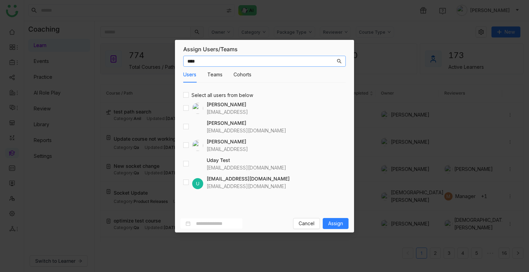
type input "****"
click at [338, 226] on span "Assign" at bounding box center [335, 224] width 15 height 8
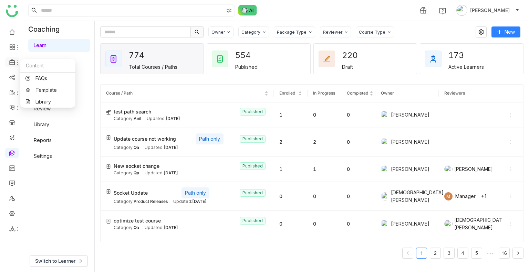
click at [11, 63] on icon at bounding box center [12, 62] width 6 height 6
click at [39, 99] on link "Library" at bounding box center [47, 101] width 45 height 5
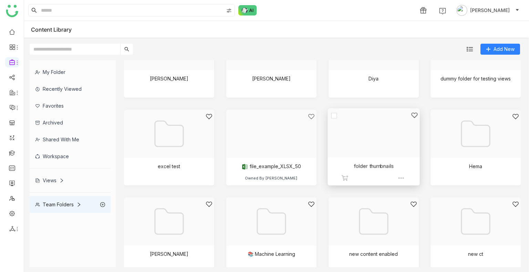
scroll to position [310, 0]
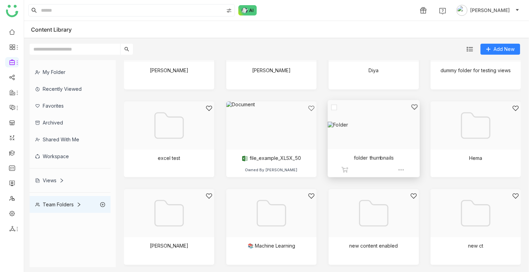
click at [344, 147] on div at bounding box center [371, 134] width 80 height 60
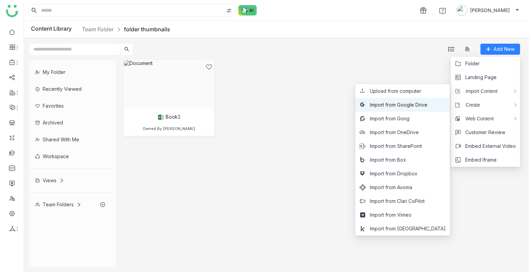
click at [399, 103] on span "Import from Google Drive" at bounding box center [398, 105] width 57 height 8
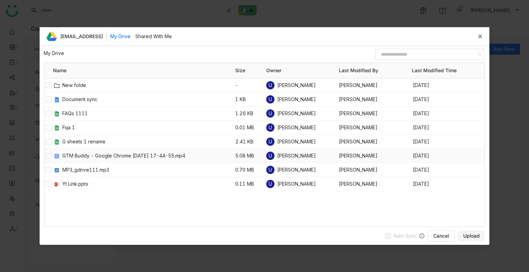
click at [45, 155] on div at bounding box center [48, 156] width 9 height 14
click at [47, 151] on div at bounding box center [48, 156] width 9 height 14
click at [471, 237] on span "Upload" at bounding box center [471, 236] width 17 height 7
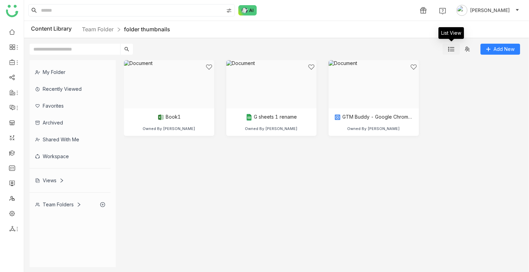
click at [446, 50] on button at bounding box center [450, 49] width 17 height 11
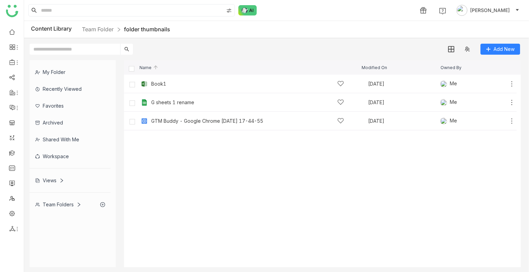
click at [57, 174] on div "Views" at bounding box center [70, 180] width 81 height 17
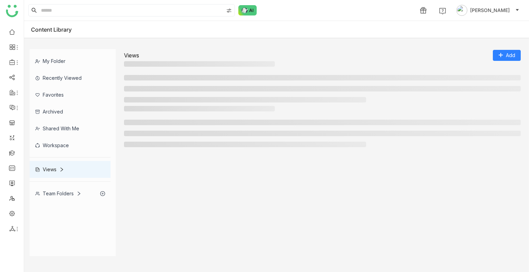
click at [56, 178] on div "My Folder Recently Viewed Favorites Archived Shared with me Workspace Views Tea…" at bounding box center [73, 125] width 86 height 153
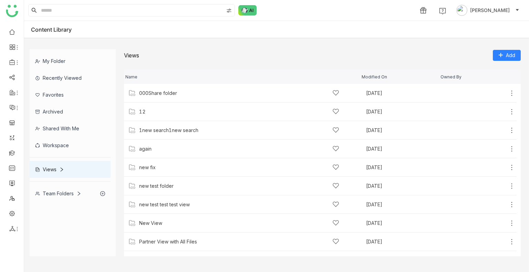
click at [59, 194] on div "Team Folders" at bounding box center [58, 194] width 46 height 6
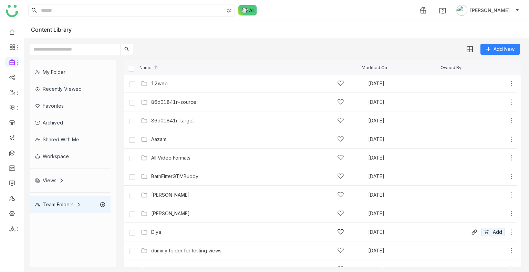
scroll to position [172, 0]
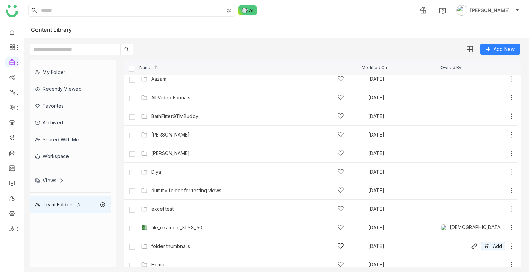
click at [169, 244] on div "folder thumbnails" at bounding box center [170, 247] width 39 height 6
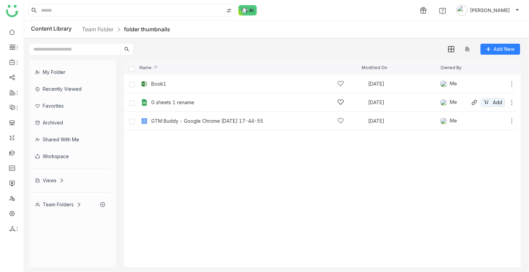
click at [160, 102] on div "G sheets 1 rename" at bounding box center [172, 103] width 43 height 6
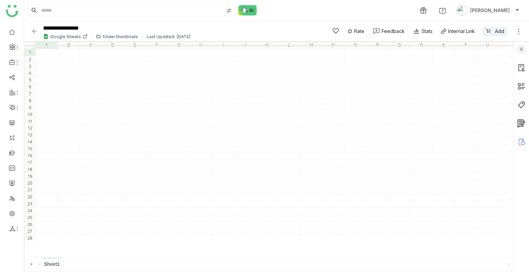
click at [34, 32] on img at bounding box center [34, 31] width 7 height 7
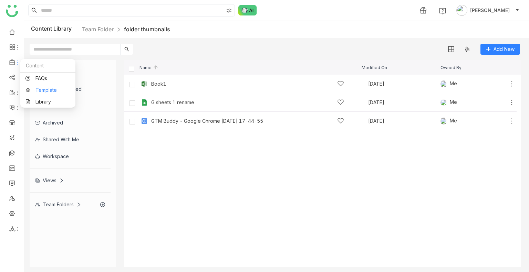
click at [49, 89] on link "Template" at bounding box center [47, 90] width 45 height 5
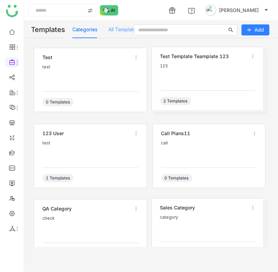
click at [120, 35] on div "All Templates" at bounding box center [123, 29] width 30 height 17
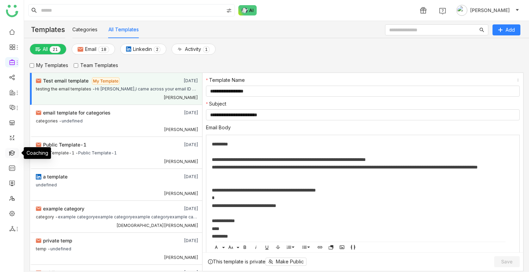
click at [15, 152] on link at bounding box center [12, 153] width 6 height 6
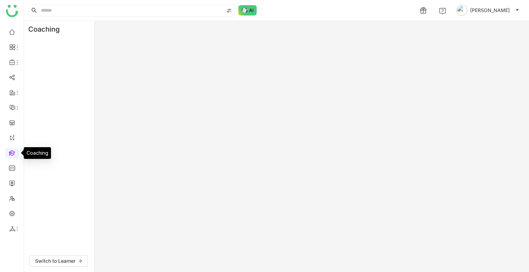
click at [15, 152] on link at bounding box center [12, 153] width 6 height 6
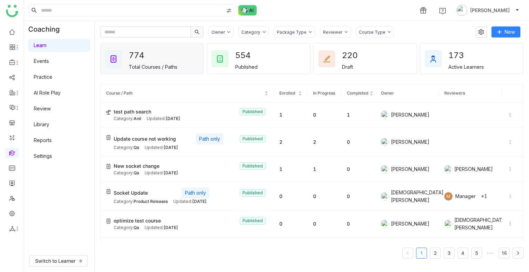
click at [52, 154] on link "Settings" at bounding box center [43, 156] width 18 height 6
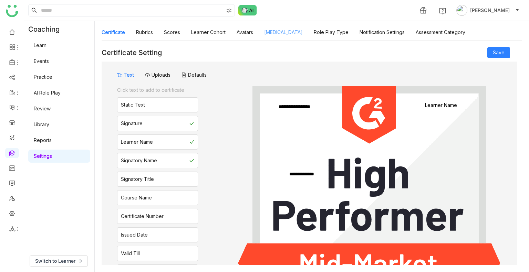
click at [270, 30] on link "Personality Type" at bounding box center [283, 32] width 39 height 6
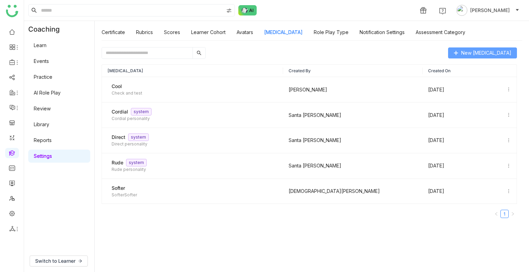
click at [466, 52] on span "New Personality Type" at bounding box center [486, 53] width 50 height 8
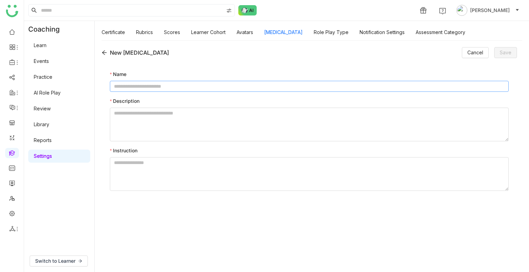
click at [127, 82] on input at bounding box center [309, 86] width 399 height 11
click at [150, 85] on input "**********" at bounding box center [309, 86] width 399 height 11
type input "**********"
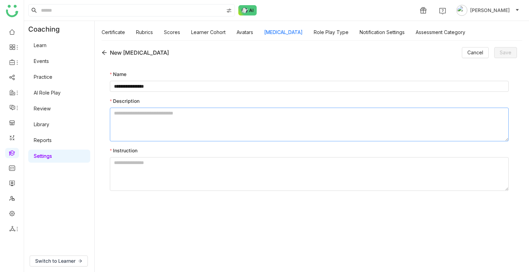
click at [159, 115] on textarea at bounding box center [309, 125] width 399 height 34
paste textarea "**********"
type textarea "**********"
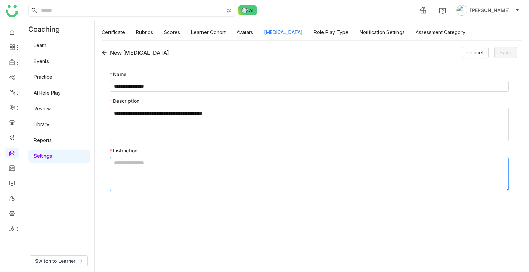
click at [152, 169] on textarea at bounding box center [309, 174] width 399 height 34
type textarea "**********"
click at [509, 57] on button "Save" at bounding box center [505, 52] width 23 height 11
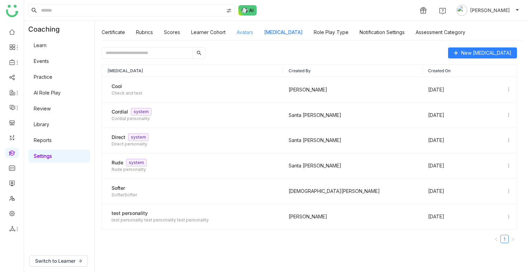
click at [250, 32] on link "Avatars" at bounding box center [244, 32] width 17 height 6
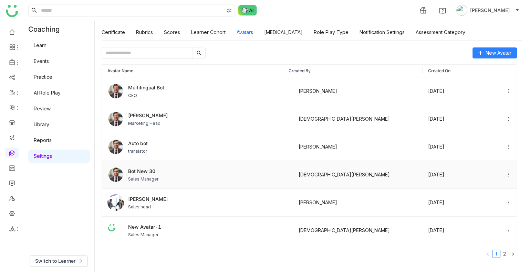
scroll to position [103, 0]
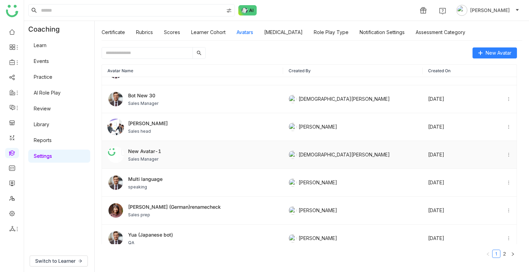
click at [154, 150] on span "New Avatar-1" at bounding box center [144, 151] width 33 height 7
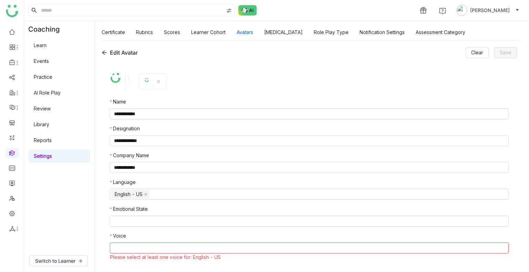
click at [171, 215] on nz-form-label "Emotional State" at bounding box center [309, 210] width 399 height 10
click at [156, 216] on nz-select-top-control at bounding box center [309, 221] width 399 height 11
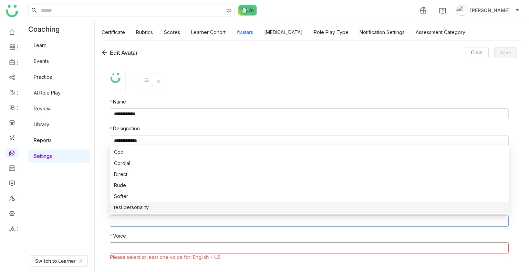
click at [157, 203] on nz-option-item "test personality" at bounding box center [309, 207] width 399 height 11
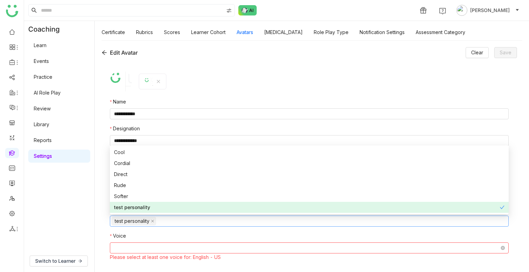
click at [149, 251] on nz-select-top-control at bounding box center [309, 248] width 399 height 11
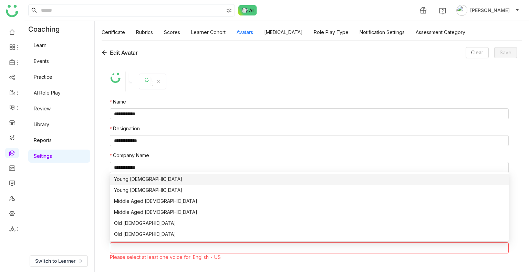
click at [141, 180] on div "Young Male" at bounding box center [309, 180] width 390 height 8
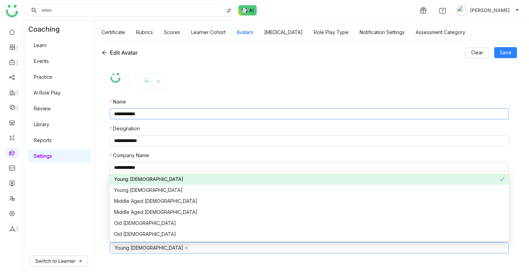
click at [160, 118] on input "**********" at bounding box center [309, 113] width 399 height 11
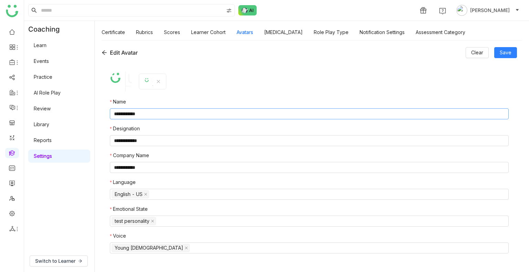
click at [160, 118] on input "**********" at bounding box center [309, 113] width 399 height 11
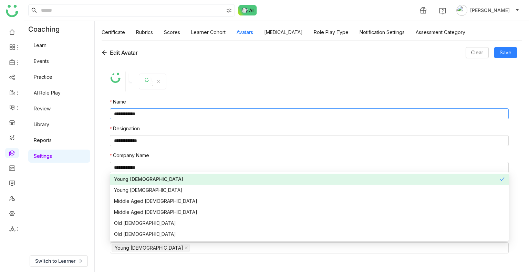
click at [160, 118] on input "**********" at bounding box center [309, 113] width 399 height 11
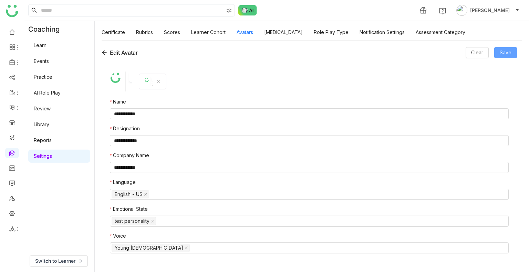
click at [514, 51] on button "Save" at bounding box center [505, 52] width 23 height 11
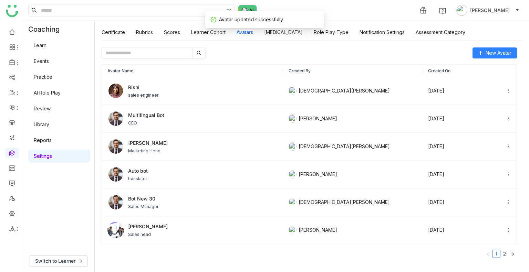
click at [61, 93] on link "AI Role Play" at bounding box center [47, 93] width 27 height 6
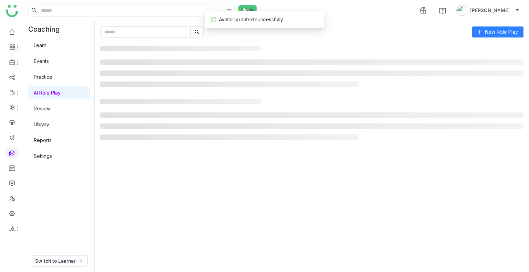
click at [61, 93] on link "AI Role Play" at bounding box center [47, 93] width 27 height 6
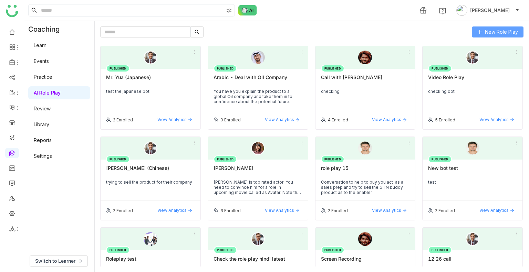
click at [493, 30] on span "New Role Play" at bounding box center [501, 32] width 33 height 8
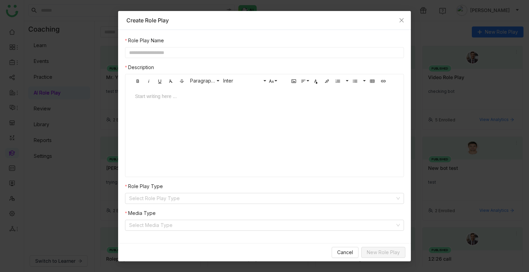
click at [220, 54] on input "text" at bounding box center [264, 52] width 279 height 11
paste input "**********"
type input "**********"
click at [205, 99] on div at bounding box center [264, 97] width 259 height 8
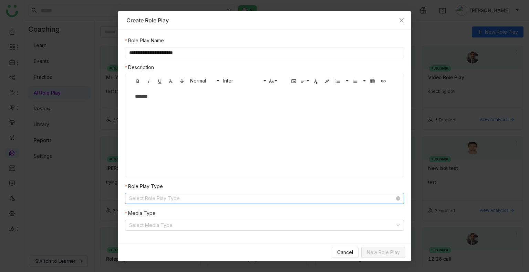
click at [171, 193] on nz-form-item "Role Play Type Select Role Play Type" at bounding box center [264, 193] width 279 height 21
drag, startPoint x: 172, startPoint y: 193, endPoint x: 180, endPoint y: 197, distance: 8.2
click at [174, 194] on input at bounding box center [262, 198] width 266 height 10
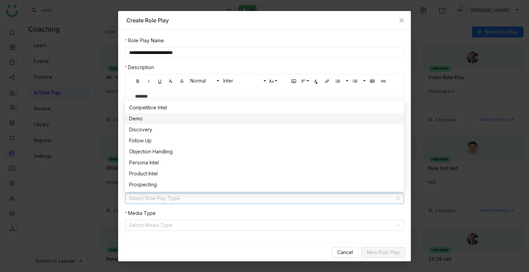
click at [155, 121] on div "Demo" at bounding box center [264, 119] width 271 height 8
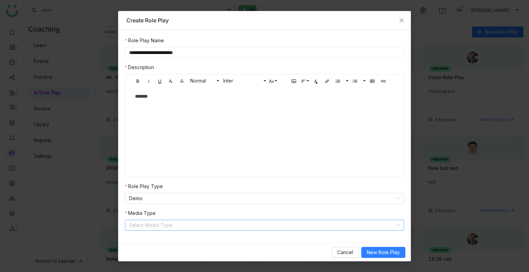
click at [165, 224] on input at bounding box center [262, 225] width 266 height 10
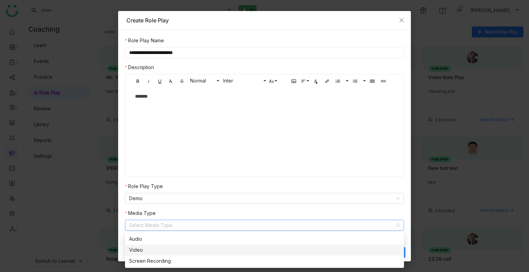
click at [169, 246] on div "Video" at bounding box center [264, 250] width 271 height 8
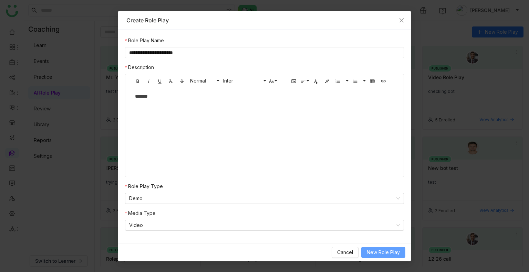
click at [394, 254] on span "New Role Play" at bounding box center [383, 253] width 33 height 8
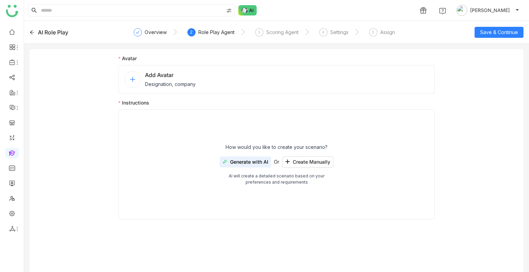
click at [148, 73] on span "Add Avatar" at bounding box center [170, 75] width 51 height 8
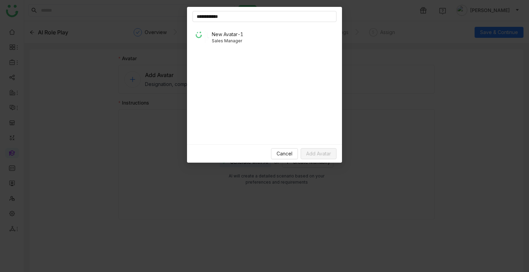
type input "**********"
click at [229, 33] on span "New Avatar-1" at bounding box center [228, 34] width 32 height 7
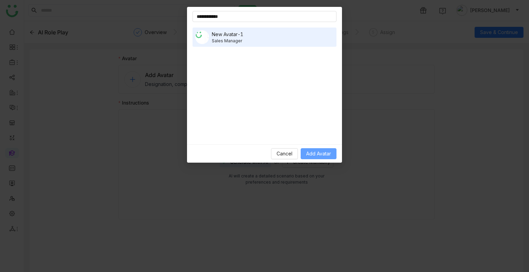
click at [306, 157] on span "Add Avatar" at bounding box center [318, 154] width 25 height 8
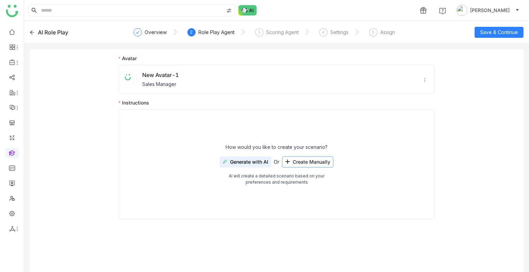
click at [297, 159] on span "Create Manually" at bounding box center [312, 162] width 38 height 6
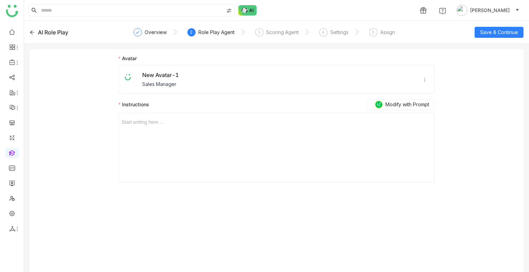
click at [199, 131] on div "Start writing here ..." at bounding box center [276, 147] width 310 height 69
click at [179, 127] on div "Start writing here ..." at bounding box center [276, 147] width 310 height 69
click at [149, 129] on div "Start writing here ..." at bounding box center [276, 147] width 310 height 69
click at [147, 123] on div at bounding box center [276, 122] width 310 height 8
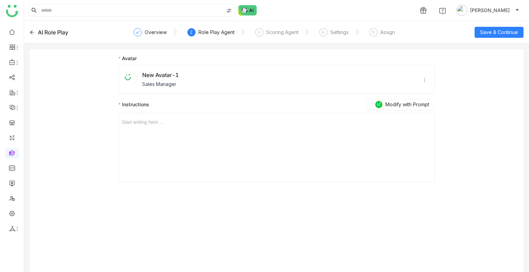
click at [147, 123] on div at bounding box center [276, 122] width 310 height 8
click at [490, 24] on div "AI Role Play Overview 2 Role Play Agent 3 Scoring Agent 4 Settings 5 Assign Sav…" at bounding box center [276, 32] width 505 height 23
click at [492, 29] on span "Save & Continue" at bounding box center [499, 33] width 38 height 8
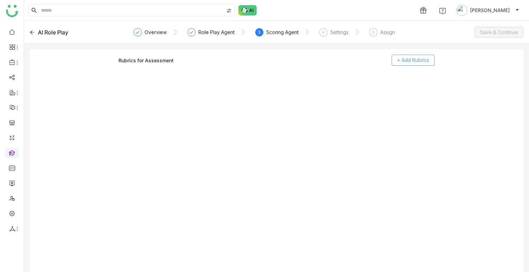
click at [408, 60] on span "+ Add Rubrics" at bounding box center [413, 60] width 32 height 8
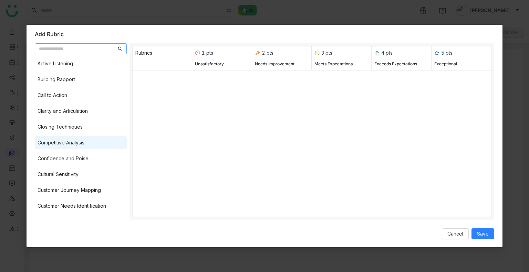
drag, startPoint x: 91, startPoint y: 136, endPoint x: 88, endPoint y: 139, distance: 3.9
click at [90, 136] on div "Competitive Analysis" at bounding box center [81, 142] width 92 height 13
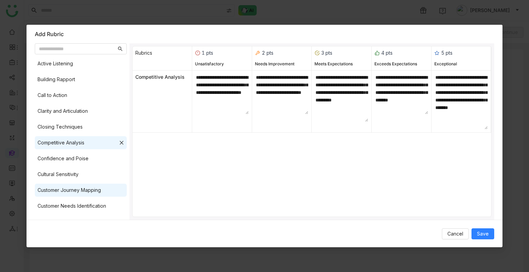
click at [81, 195] on div "Customer Journey Mapping" at bounding box center [81, 190] width 92 height 13
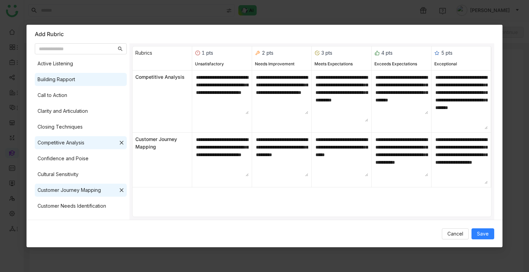
click at [61, 86] on div "Active Listening Building Rapport Call to Action Clarity and Articulation Closi…" at bounding box center [81, 137] width 92 height 160
click at [24, 102] on nz-modal-container "Add Rubric Active Listening Building Rapport Call to Action Clarity and Articul…" at bounding box center [264, 136] width 529 height 272
click at [55, 98] on div "Call to Action" at bounding box center [53, 96] width 30 height 8
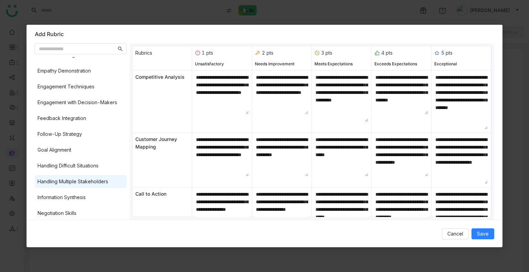
scroll to position [172, 0]
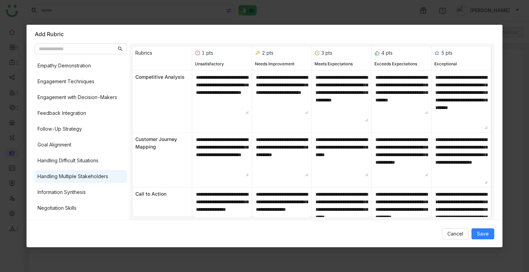
click at [62, 173] on div "Handling Multiple Stakeholders" at bounding box center [73, 177] width 71 height 8
click at [483, 233] on span "Save" at bounding box center [483, 234] width 12 height 8
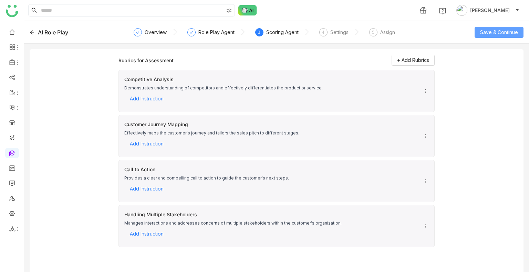
click at [492, 35] on span "Save & Continue" at bounding box center [499, 33] width 38 height 8
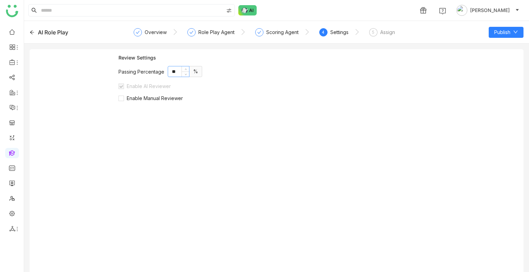
click at [174, 72] on input "**" at bounding box center [178, 71] width 21 height 10
type input "**"
click at [149, 97] on span "Enable Manual Reviewer" at bounding box center [155, 98] width 62 height 6
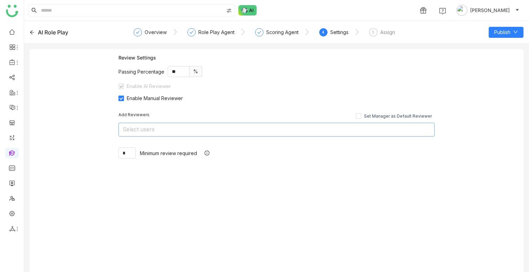
click at [216, 132] on nz-select-top-control "Select users" at bounding box center [276, 130] width 316 height 14
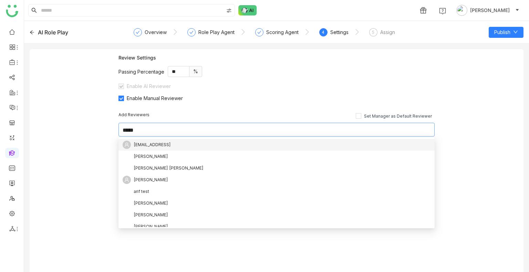
scroll to position [0, 0]
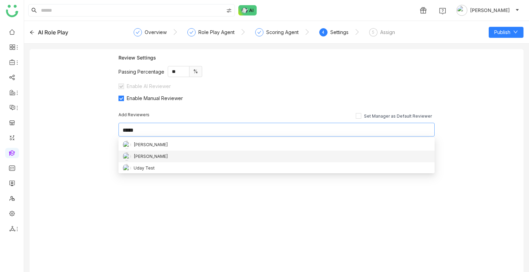
type input "*****"
click at [160, 156] on div "[PERSON_NAME]" at bounding box center [277, 156] width 308 height 8
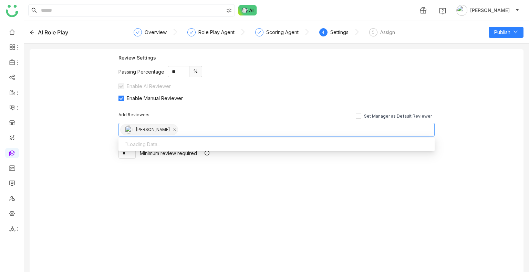
drag, startPoint x: 408, startPoint y: 95, endPoint x: 423, endPoint y: 91, distance: 15.8
click at [408, 95] on div "Enable Manual Reviewer" at bounding box center [276, 98] width 316 height 7
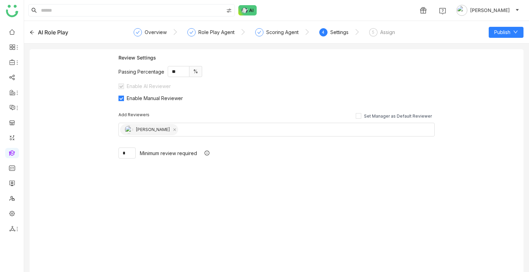
click at [499, 25] on div "AI Role Play Overview Role Play Agent Scoring Agent 4 Settings 5 Assign Publish" at bounding box center [276, 32] width 505 height 23
click at [498, 32] on span "Publish" at bounding box center [502, 33] width 16 height 8
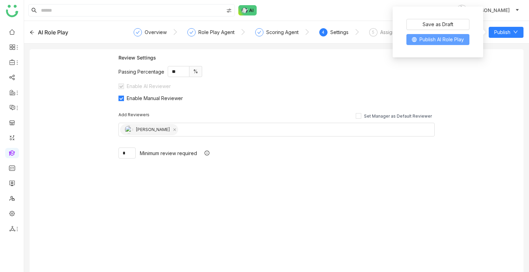
click at [459, 44] on button "Publish AI Role Play" at bounding box center [437, 39] width 63 height 11
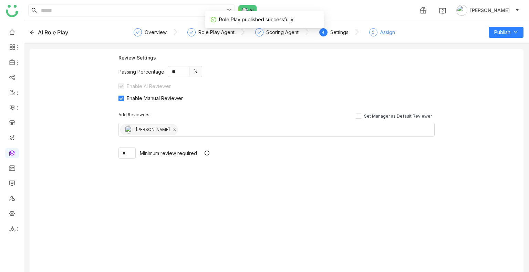
click at [380, 30] on div "Assign" at bounding box center [387, 32] width 15 height 8
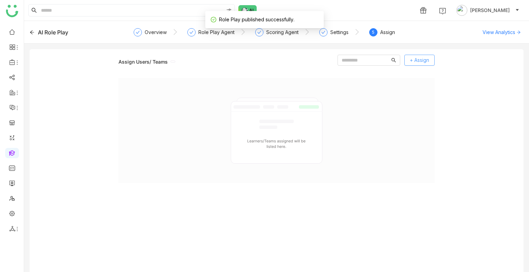
click at [418, 64] on span "+ Assign" at bounding box center [419, 60] width 19 height 8
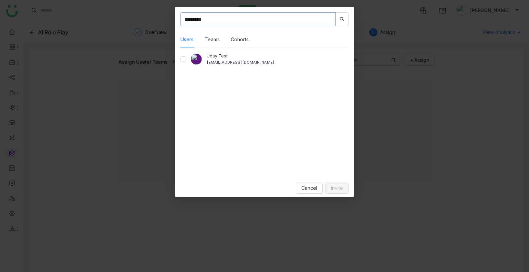
type input "********"
click at [337, 189] on span "Invite" at bounding box center [337, 188] width 12 height 8
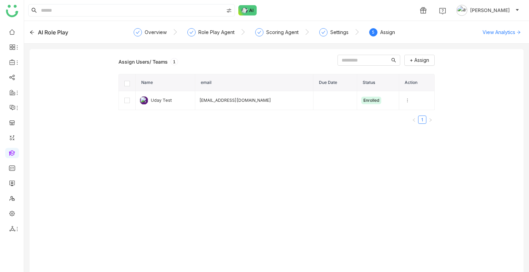
click at [494, 10] on span "[PERSON_NAME]" at bounding box center [490, 11] width 40 height 8
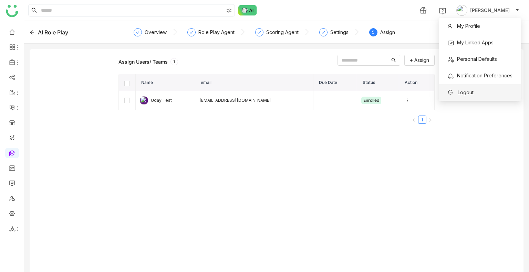
click at [467, 96] on span "Logout" at bounding box center [460, 93] width 26 height 8
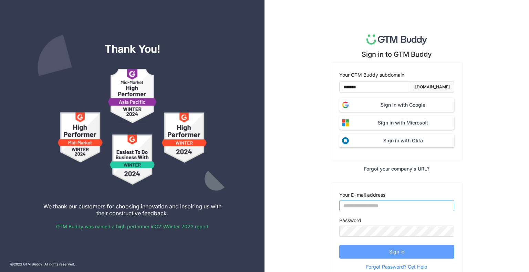
type input "**********"
click at [381, 252] on button "Sign in" at bounding box center [396, 252] width 115 height 14
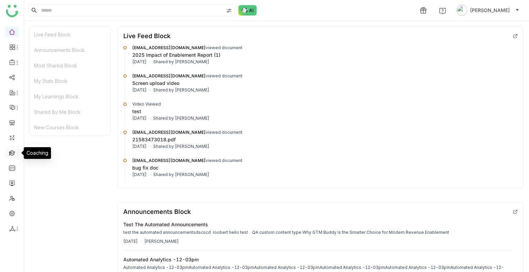
click at [15, 152] on link at bounding box center [12, 153] width 6 height 6
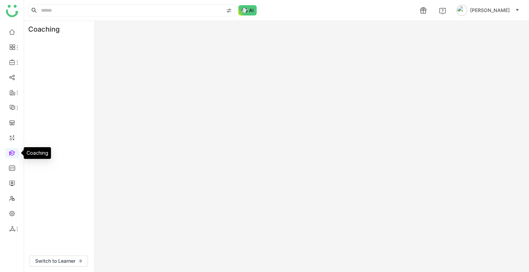
click at [15, 152] on link at bounding box center [12, 153] width 6 height 6
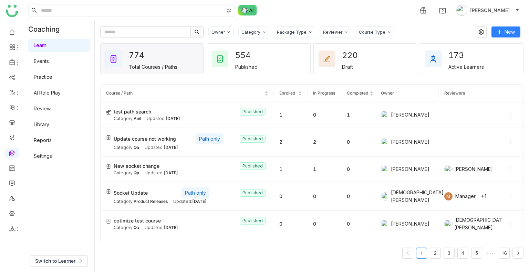
click at [52, 75] on link "Practice" at bounding box center [43, 77] width 19 height 6
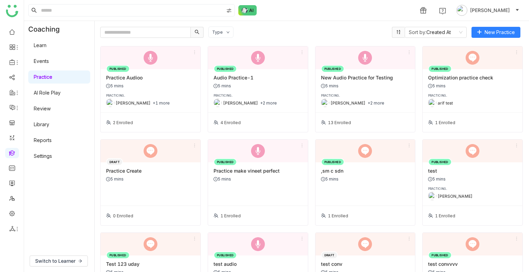
click at [169, 83] on div "5 mins" at bounding box center [150, 85] width 89 height 5
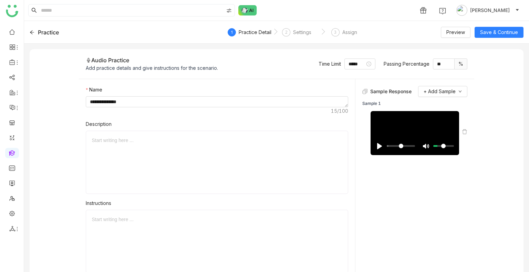
click at [42, 30] on div "Practice" at bounding box center [48, 32] width 21 height 8
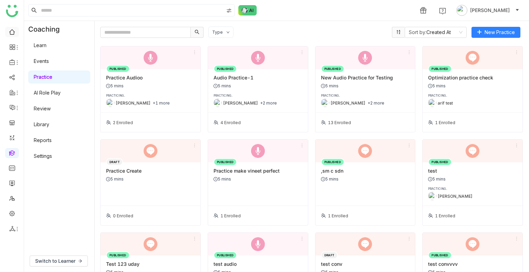
click at [11, 31] on link at bounding box center [12, 32] width 6 height 6
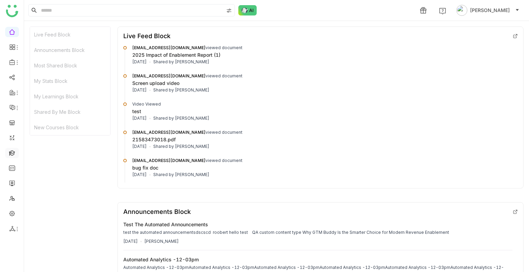
click at [11, 151] on link at bounding box center [12, 153] width 6 height 6
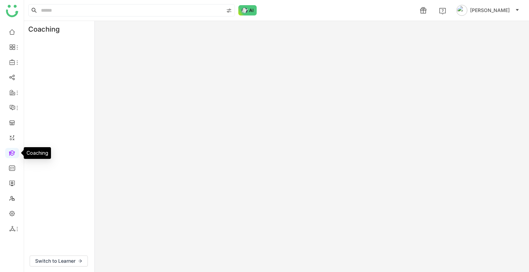
click at [11, 151] on link at bounding box center [12, 153] width 6 height 6
click at [11, 150] on link at bounding box center [12, 153] width 6 height 6
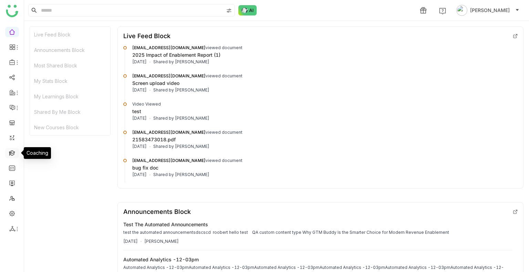
click at [13, 153] on link at bounding box center [12, 153] width 6 height 6
click at [13, 152] on link at bounding box center [12, 153] width 6 height 6
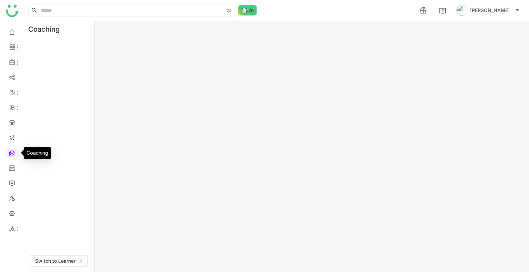
click at [13, 152] on link at bounding box center [12, 153] width 6 height 6
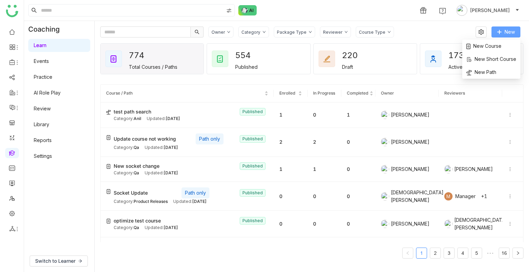
click at [499, 27] on button "New" at bounding box center [505, 32] width 29 height 11
click at [488, 47] on span "New Course" at bounding box center [483, 46] width 35 height 8
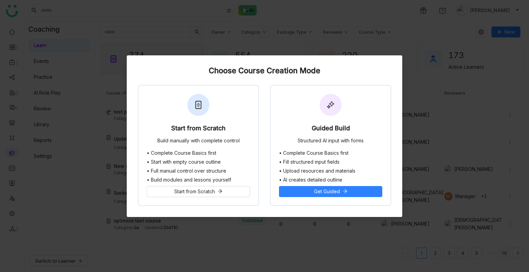
drag, startPoint x: 229, startPoint y: 132, endPoint x: 321, endPoint y: 102, distance: 97.4
click at [229, 131] on div "Start from Scratch Build manually with complete control" at bounding box center [198, 118] width 120 height 65
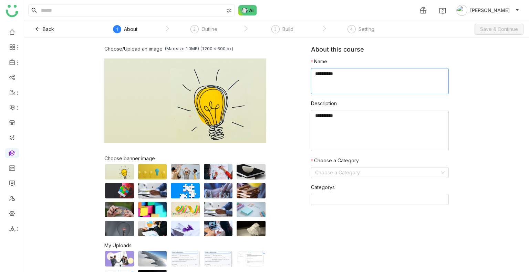
click at [390, 87] on textarea at bounding box center [380, 81] width 138 height 26
type textarea "**********"
click at [346, 175] on input at bounding box center [377, 173] width 125 height 10
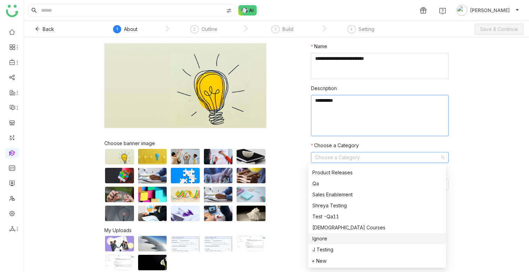
scroll to position [65, 0]
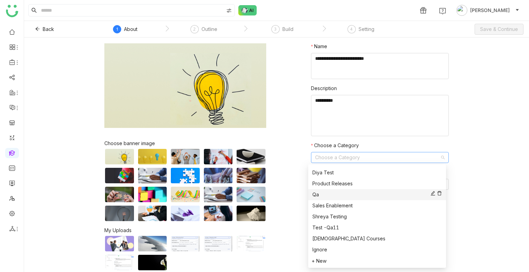
click at [350, 194] on div "Qa" at bounding box center [376, 195] width 129 height 8
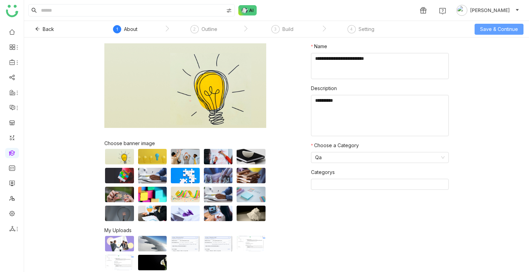
click at [487, 29] on span "Save & Continue" at bounding box center [499, 29] width 38 height 8
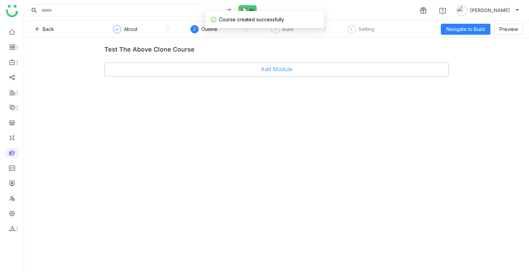
click at [255, 74] on button "Add Module" at bounding box center [276, 70] width 344 height 14
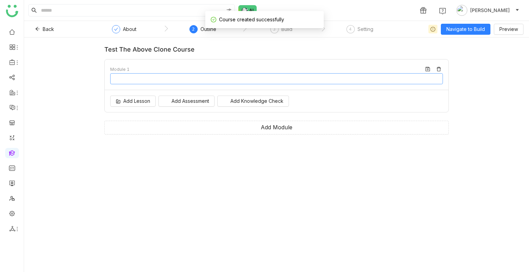
type input "********"
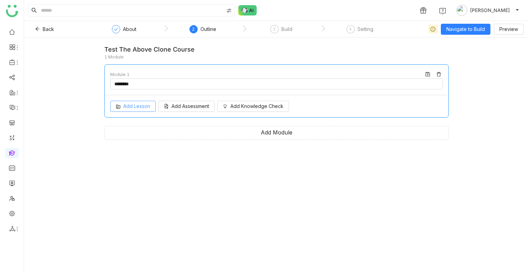
click at [126, 107] on span "Add Lesson" at bounding box center [136, 107] width 27 height 8
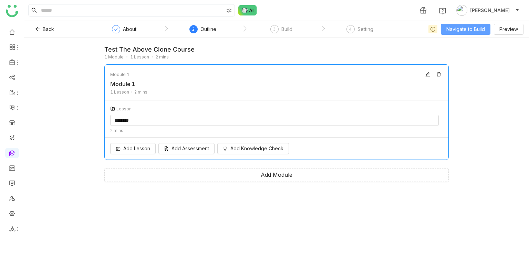
click at [450, 27] on span "Navigate to Build" at bounding box center [465, 29] width 39 height 8
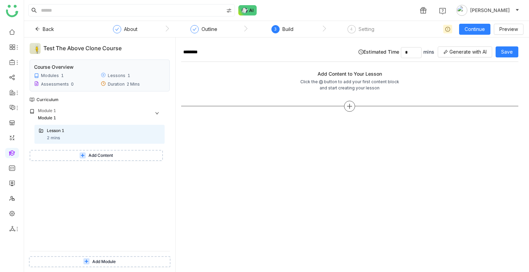
click at [347, 104] on icon at bounding box center [349, 106] width 6 height 6
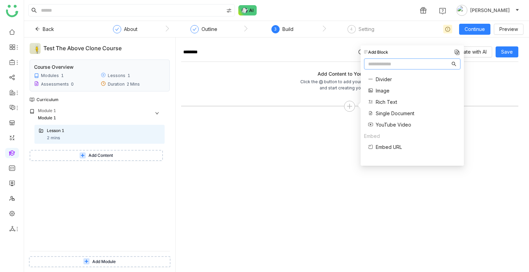
click at [393, 112] on span "Single Document" at bounding box center [395, 113] width 39 height 7
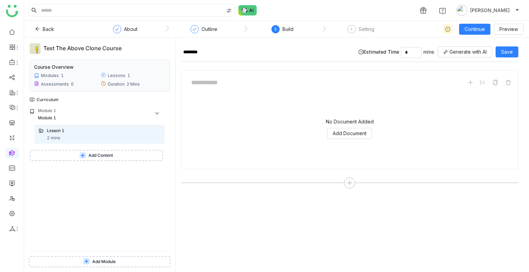
click at [341, 125] on div "No Document Added Add Document" at bounding box center [349, 129] width 325 height 69
click at [351, 133] on span "Add Document" at bounding box center [349, 134] width 34 height 8
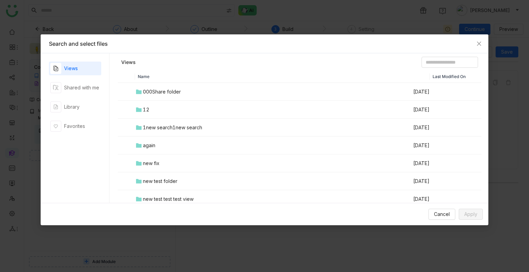
click at [168, 150] on td "again" at bounding box center [273, 146] width 277 height 18
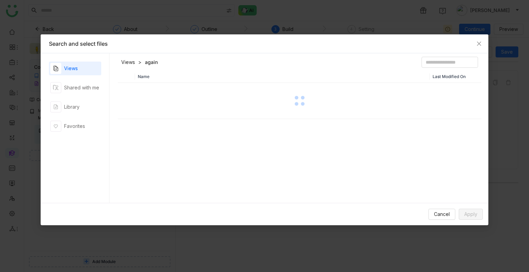
click at [168, 149] on div "Name Last Modified On" at bounding box center [299, 139] width 363 height 136
click at [147, 92] on div "00 [PERSON_NAME]" at bounding box center [166, 92] width 46 height 8
click at [147, 92] on div at bounding box center [299, 101] width 362 height 34
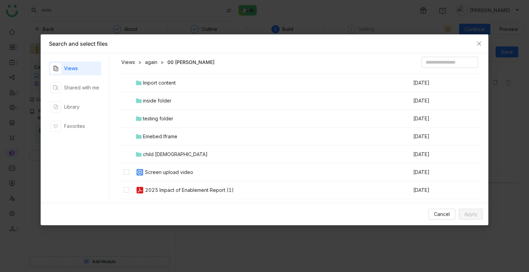
scroll to position [69, 0]
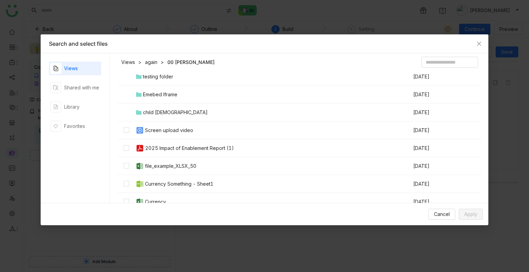
click at [163, 132] on div "Screen upload video" at bounding box center [169, 131] width 48 height 8
click at [468, 212] on span "Apply" at bounding box center [470, 215] width 13 height 8
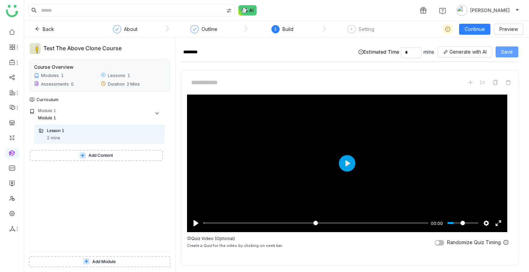
click at [501, 48] on span "Save" at bounding box center [507, 52] width 12 height 8
click at [510, 51] on span "Save" at bounding box center [507, 52] width 12 height 8
click at [469, 28] on span "Continue" at bounding box center [474, 29] width 20 height 8
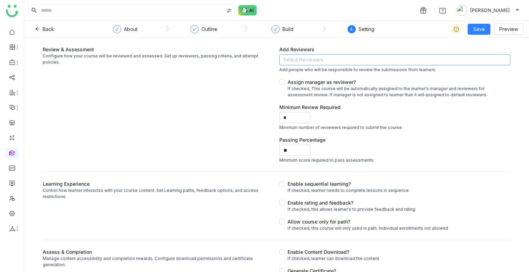
click at [295, 57] on nz-select-top-control "Select Reviewers" at bounding box center [394, 59] width 231 height 11
type input "*****"
click at [297, 79] on nz-option-item "[PERSON_NAME]" at bounding box center [390, 84] width 228 height 11
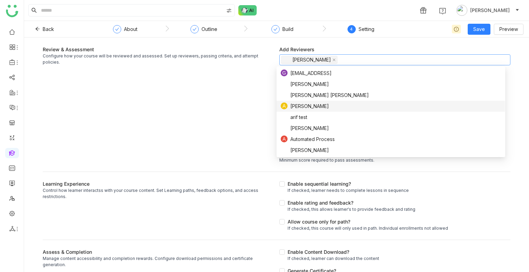
click at [257, 90] on div "Review & Assessment Configure how your course will be reviewed and assessed. Se…" at bounding box center [158, 105] width 231 height 118
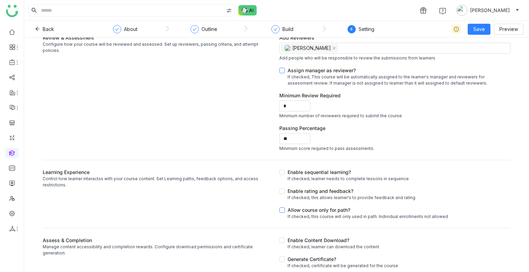
scroll to position [18, 0]
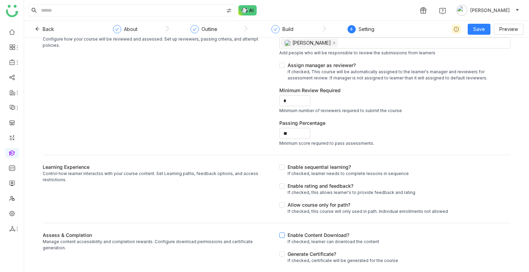
click at [299, 232] on div "Enable Content Download?" at bounding box center [333, 235] width 92 height 7
click at [473, 35] on div "Back About Outline Build 4 Setting Save Preview" at bounding box center [276, 29] width 505 height 17
click at [472, 34] on button "Save" at bounding box center [478, 29] width 23 height 11
click at [484, 60] on li "Save & Publish" at bounding box center [490, 56] width 42 height 13
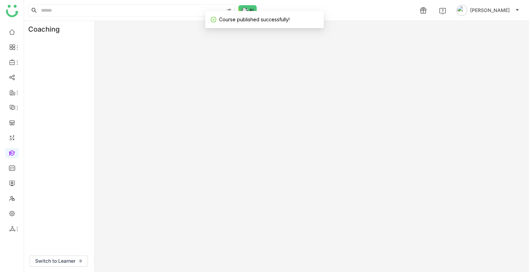
click at [471, 27] on div "Coaching Switch to Learner" at bounding box center [276, 146] width 505 height 251
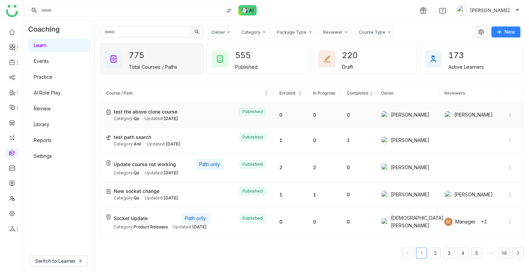
click at [507, 114] on icon at bounding box center [509, 115] width 5 height 5
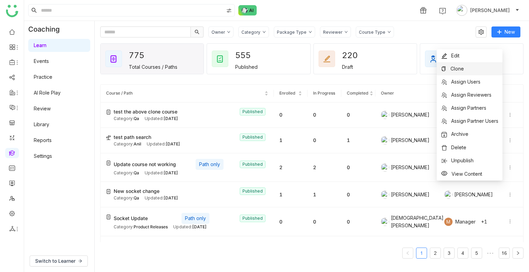
click at [448, 67] on span "Clone" at bounding box center [452, 69] width 23 height 8
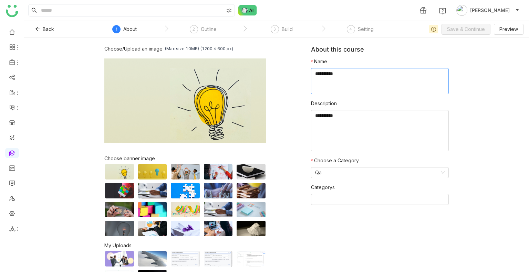
click at [332, 76] on textarea at bounding box center [380, 81] width 138 height 26
type textarea "**********"
click at [472, 35] on div "Back 1 About 2 Outline 3 Build 4 Setting Save & Continue Preview" at bounding box center [276, 29] width 505 height 17
click at [466, 32] on span "Save & Continue" at bounding box center [466, 29] width 38 height 8
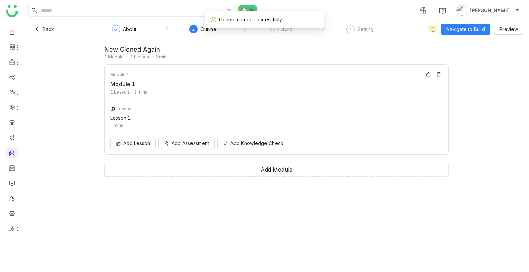
click at [286, 28] on div "Course cloned successfully" at bounding box center [264, 19] width 118 height 17
click at [286, 31] on div "Build" at bounding box center [286, 29] width 11 height 8
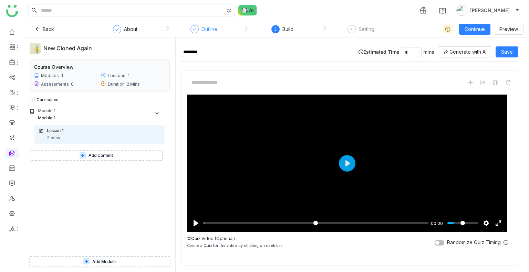
click at [216, 32] on div "Outline" at bounding box center [209, 29] width 16 height 8
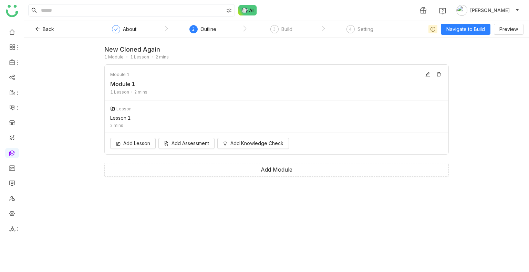
click at [270, 29] on nz-step "3 Build" at bounding box center [281, 31] width 78 height 12
click at [275, 32] on div "3" at bounding box center [274, 29] width 8 height 8
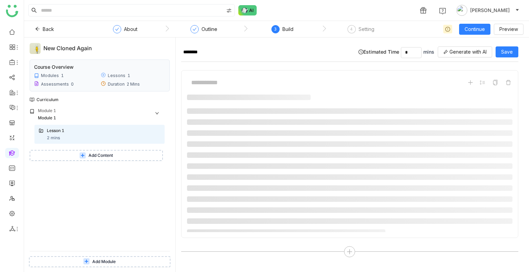
click at [220, 31] on nz-step "Outline" at bounding box center [204, 31] width 78 height 12
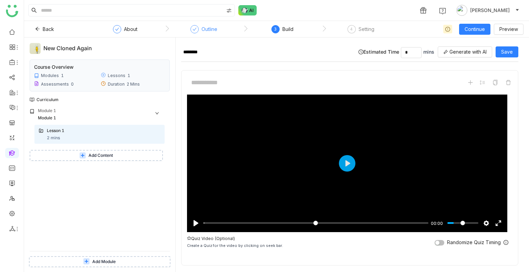
click at [199, 27] on div "Outline" at bounding box center [203, 31] width 27 height 12
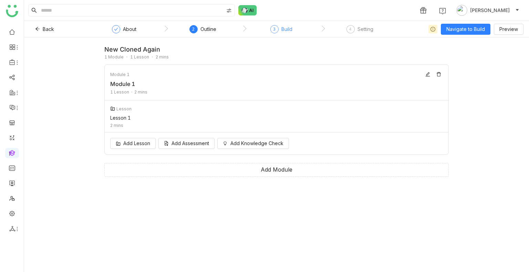
click at [286, 35] on div "3 Build" at bounding box center [281, 31] width 22 height 12
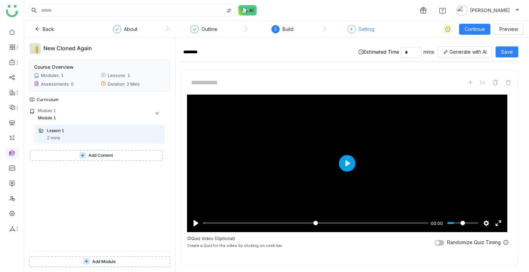
click at [358, 30] on div "Setting" at bounding box center [366, 29] width 16 height 8
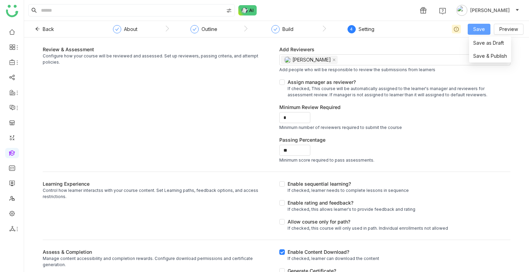
click at [477, 28] on span "Save" at bounding box center [479, 29] width 12 height 8
click at [475, 50] on li "Save & Publish" at bounding box center [490, 56] width 42 height 13
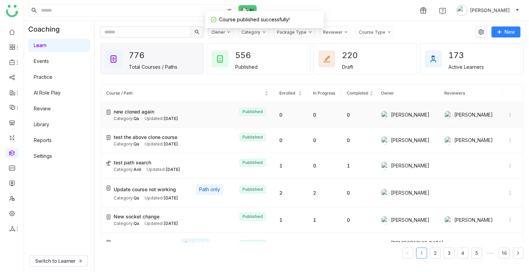
click at [507, 113] on icon at bounding box center [509, 115] width 5 height 5
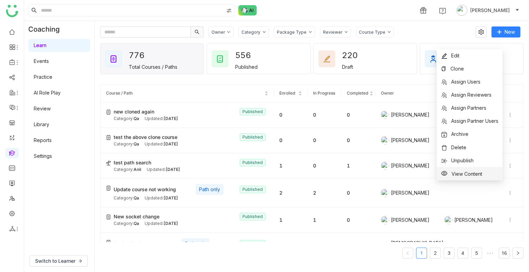
click at [474, 170] on span "View Content" at bounding box center [461, 174] width 41 height 8
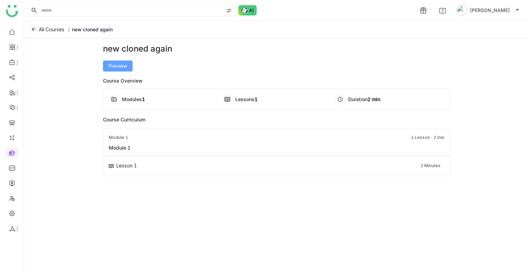
click at [124, 65] on span "Preview" at bounding box center [117, 66] width 19 height 8
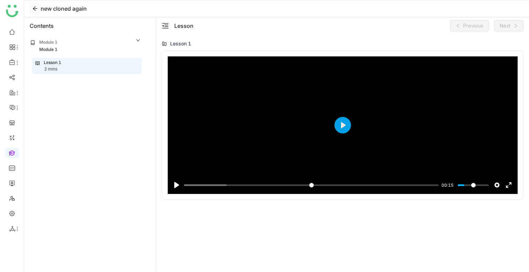
click at [35, 11] on icon at bounding box center [35, 9] width 6 height 6
